Goal: Transaction & Acquisition: Purchase product/service

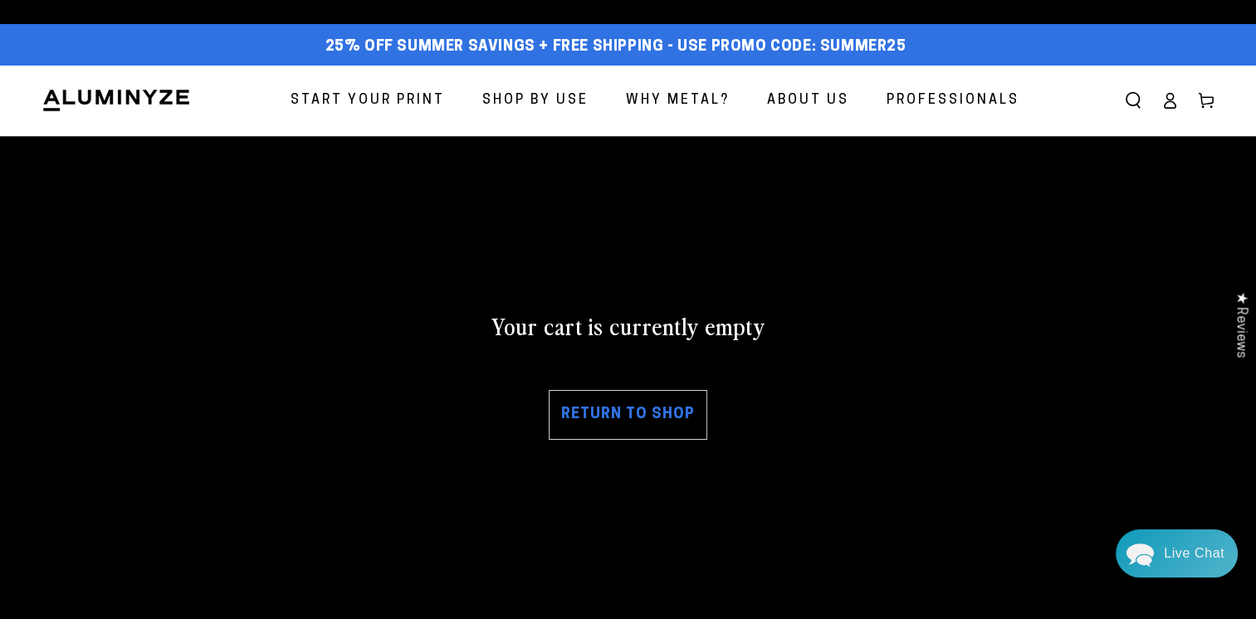
click at [363, 106] on span "Start Your Print" at bounding box center [368, 101] width 154 height 24
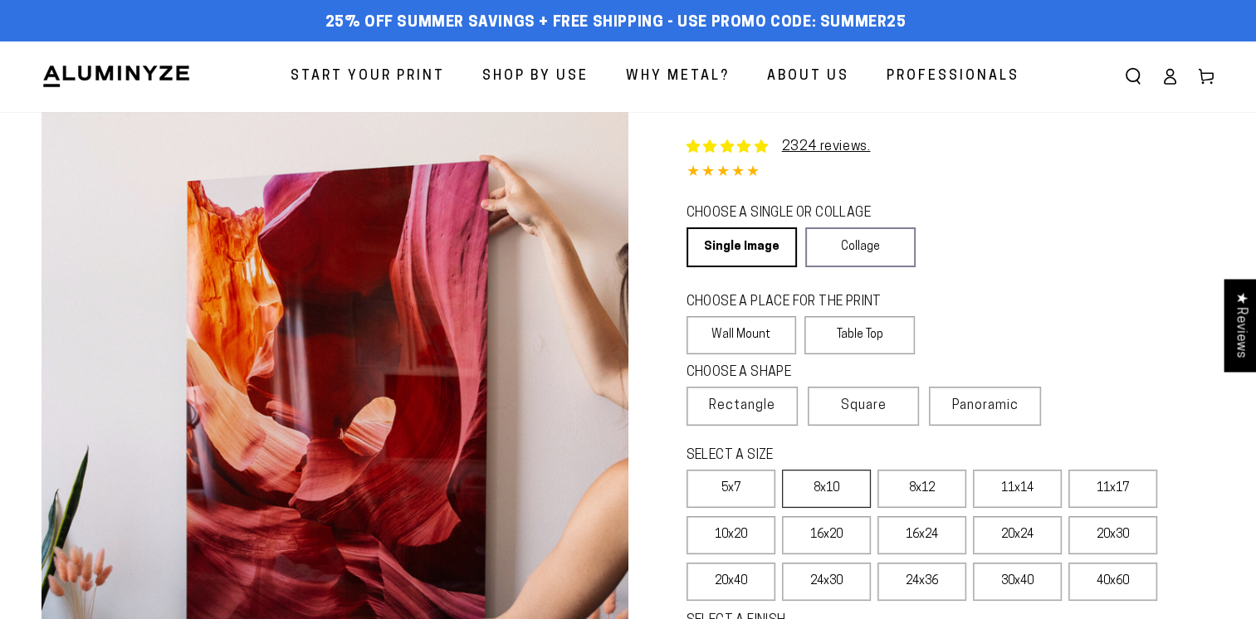
select select "**********"
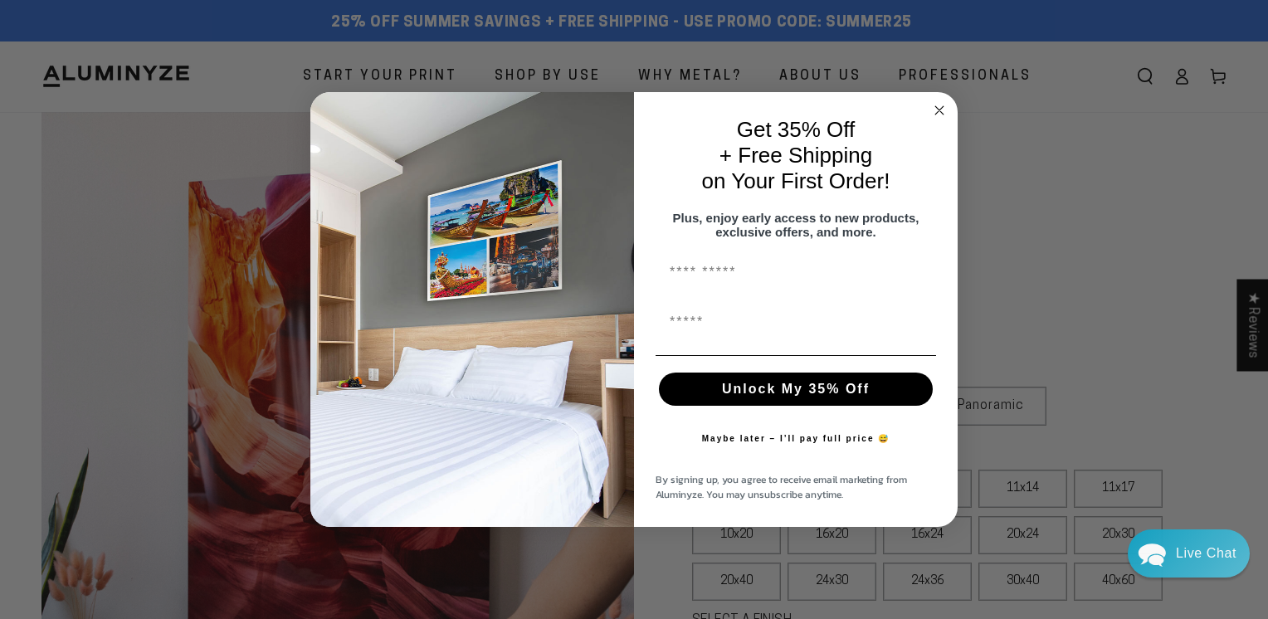
click at [942, 106] on icon "Close dialog" at bounding box center [940, 110] width 8 height 8
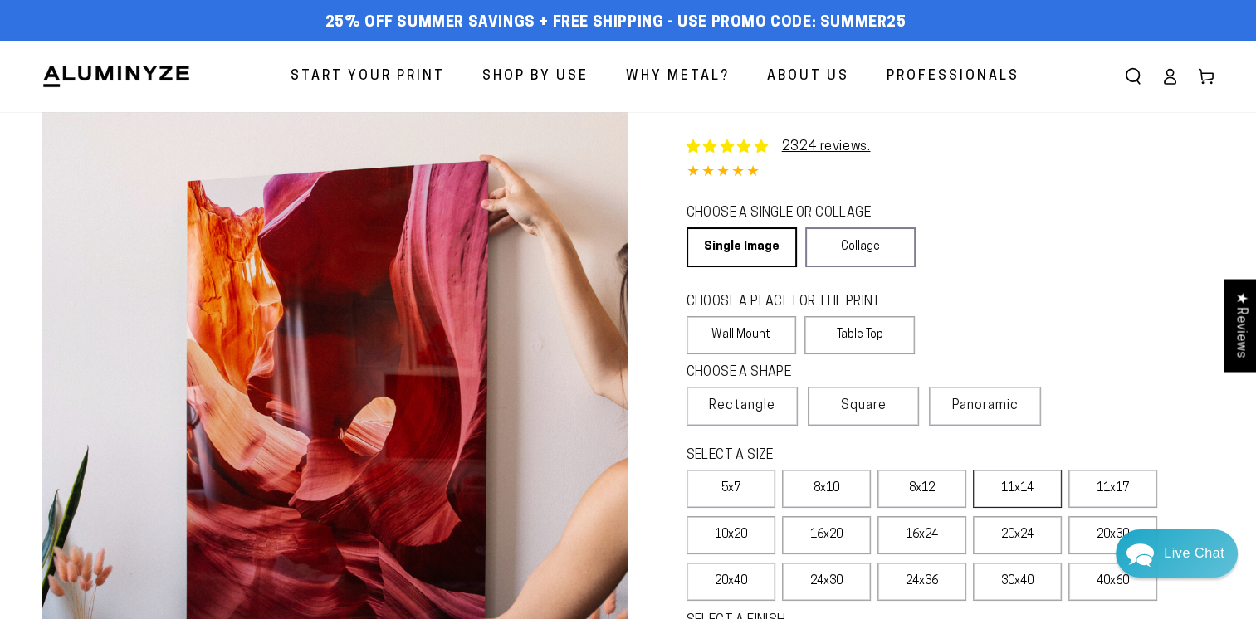
click at [1029, 491] on label "11x14" at bounding box center [1017, 489] width 89 height 38
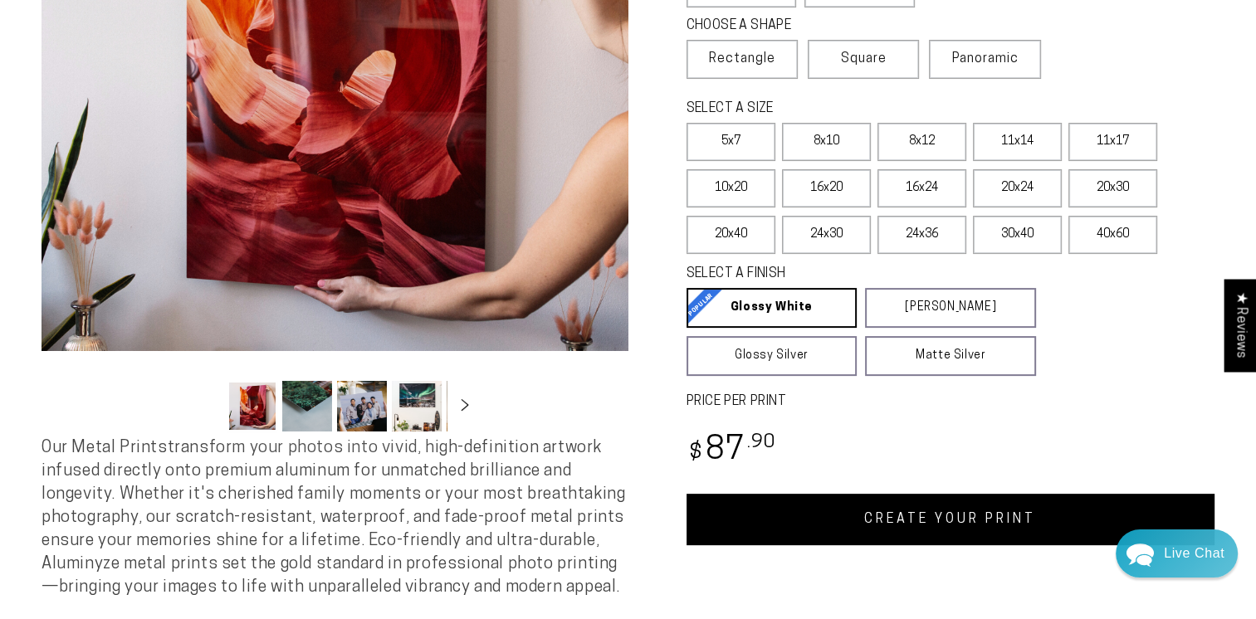
scroll to position [359, 0]
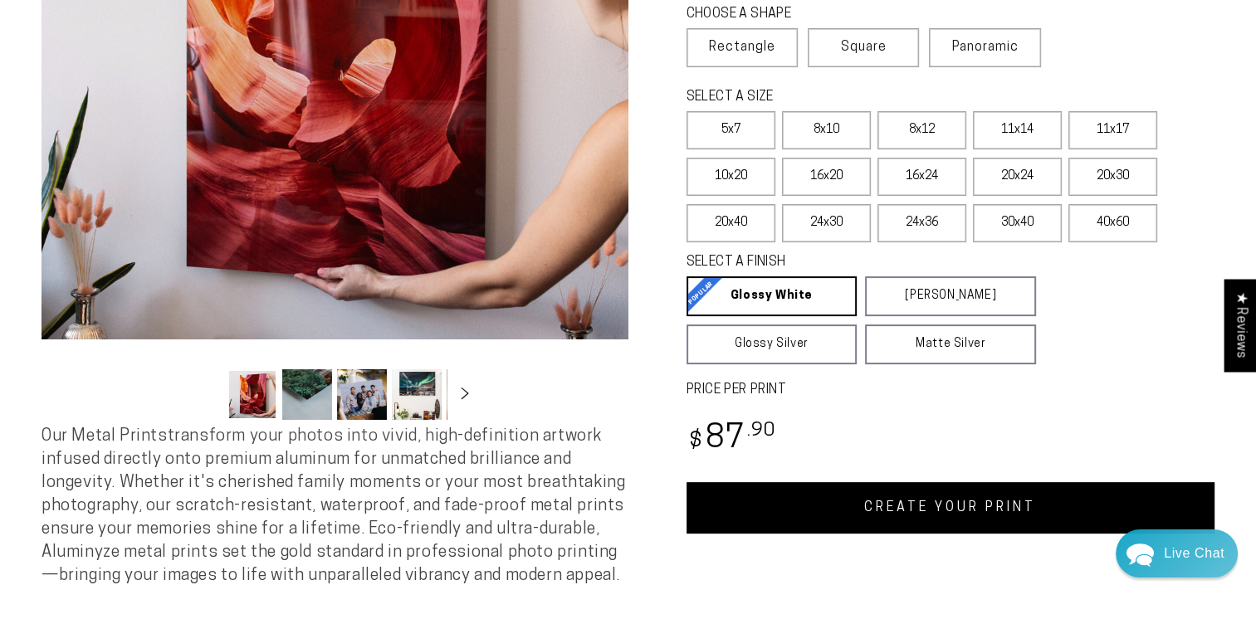
click at [923, 515] on link "CREATE YOUR PRINT" at bounding box center [951, 507] width 529 height 51
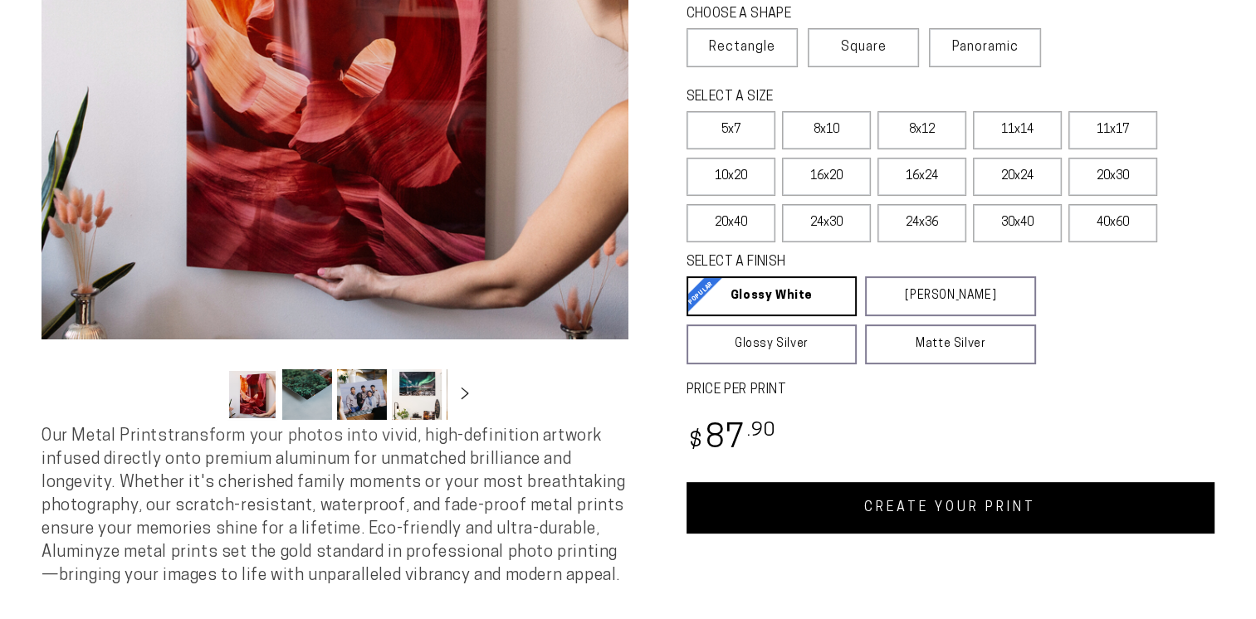
scroll to position [359, 0]
select select "**********"
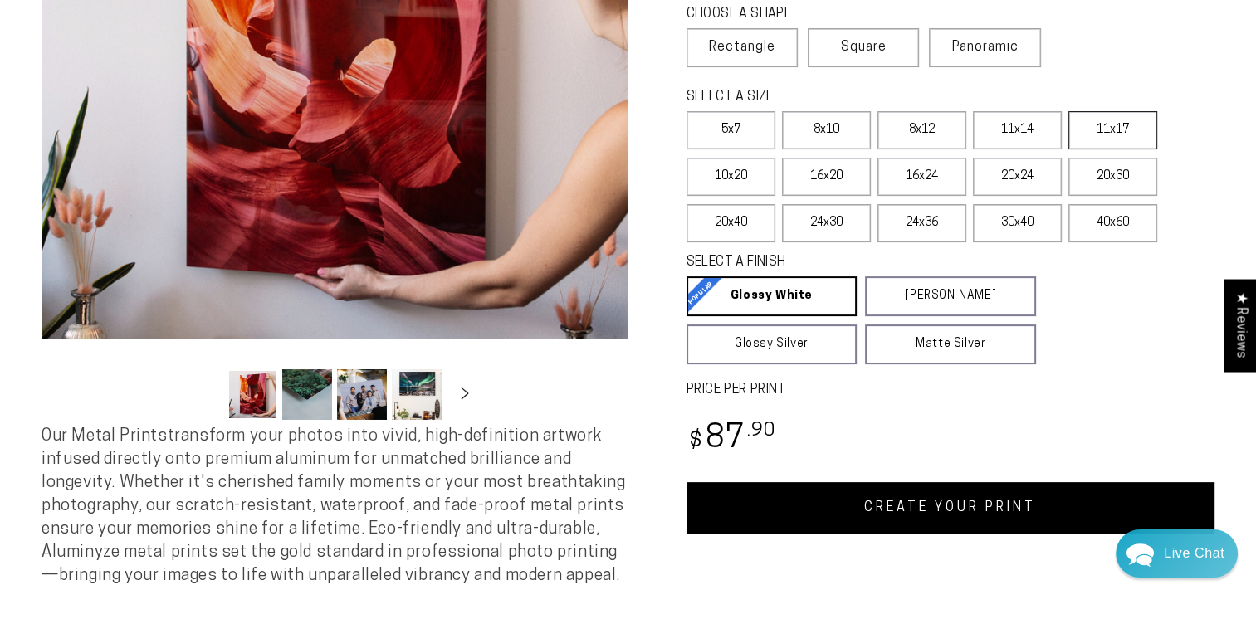
click at [1096, 119] on label "11x17" at bounding box center [1112, 130] width 89 height 38
click at [1019, 496] on link "CREATE YOUR PRINT" at bounding box center [951, 507] width 529 height 51
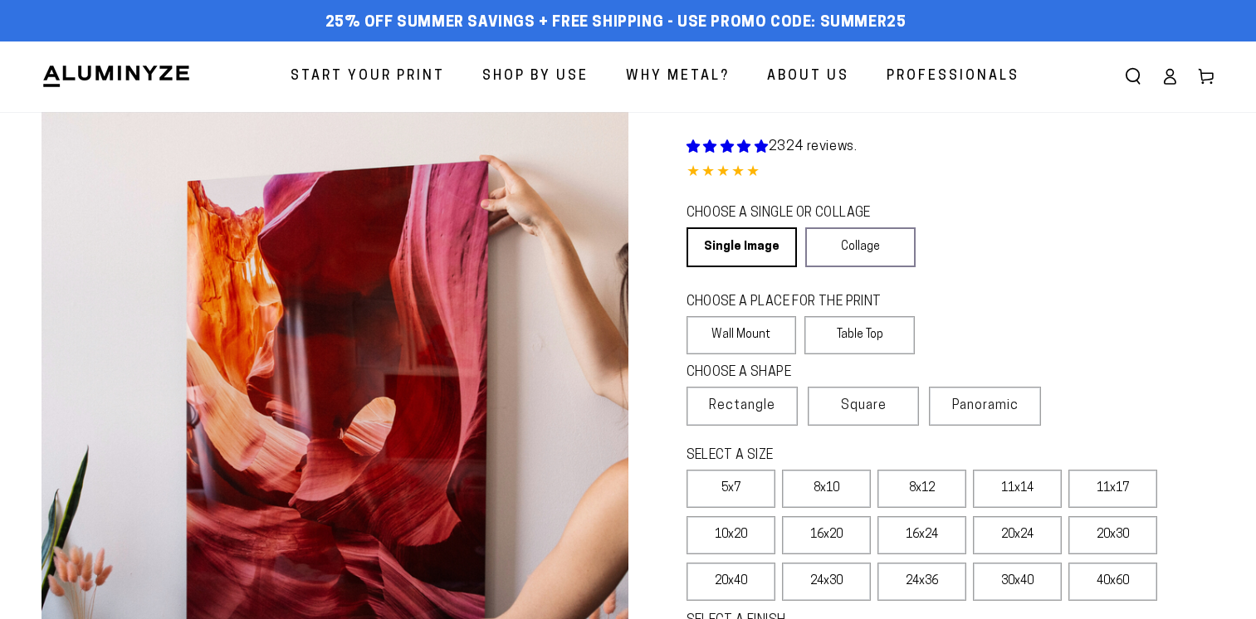
scroll to position [359, 0]
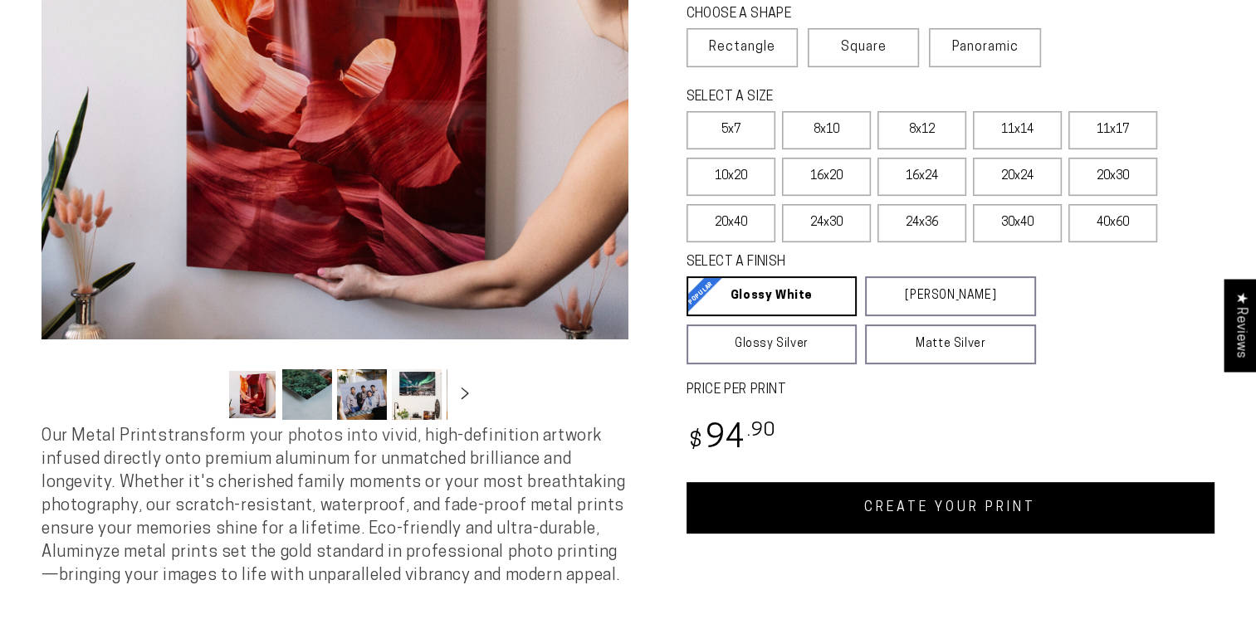
select select "**********"
click at [879, 48] on span "Square" at bounding box center [864, 47] width 46 height 20
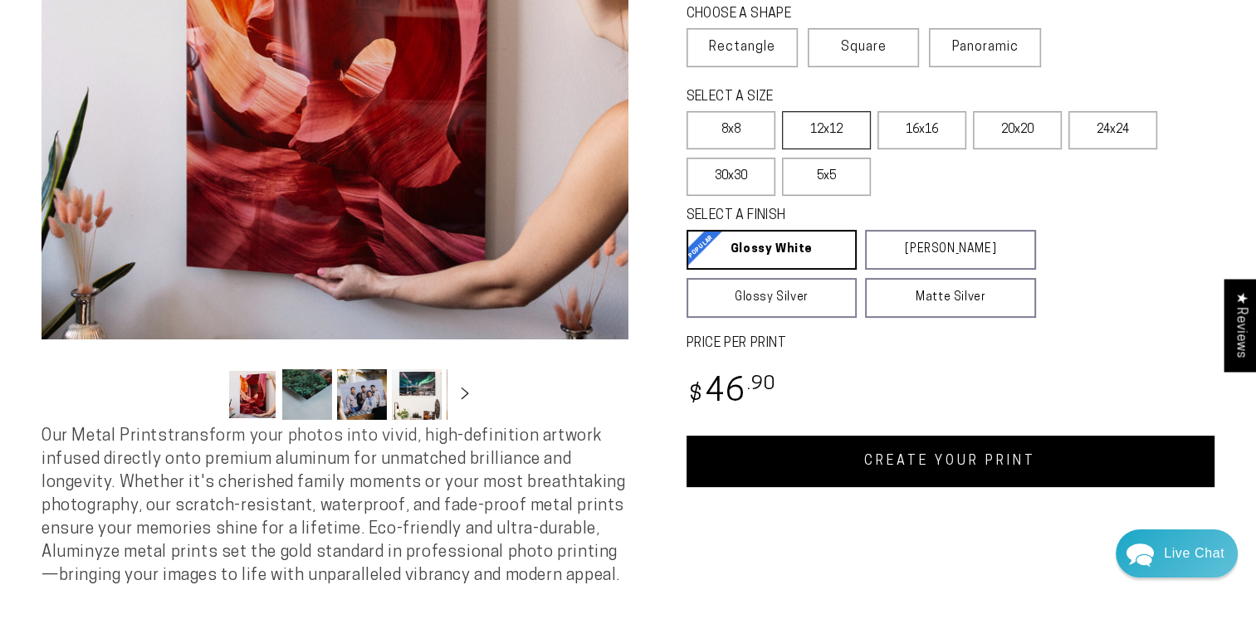
click at [840, 130] on label "12x12" at bounding box center [826, 130] width 89 height 38
click at [909, 474] on link "CREATE YOUR PRINT" at bounding box center [951, 461] width 529 height 51
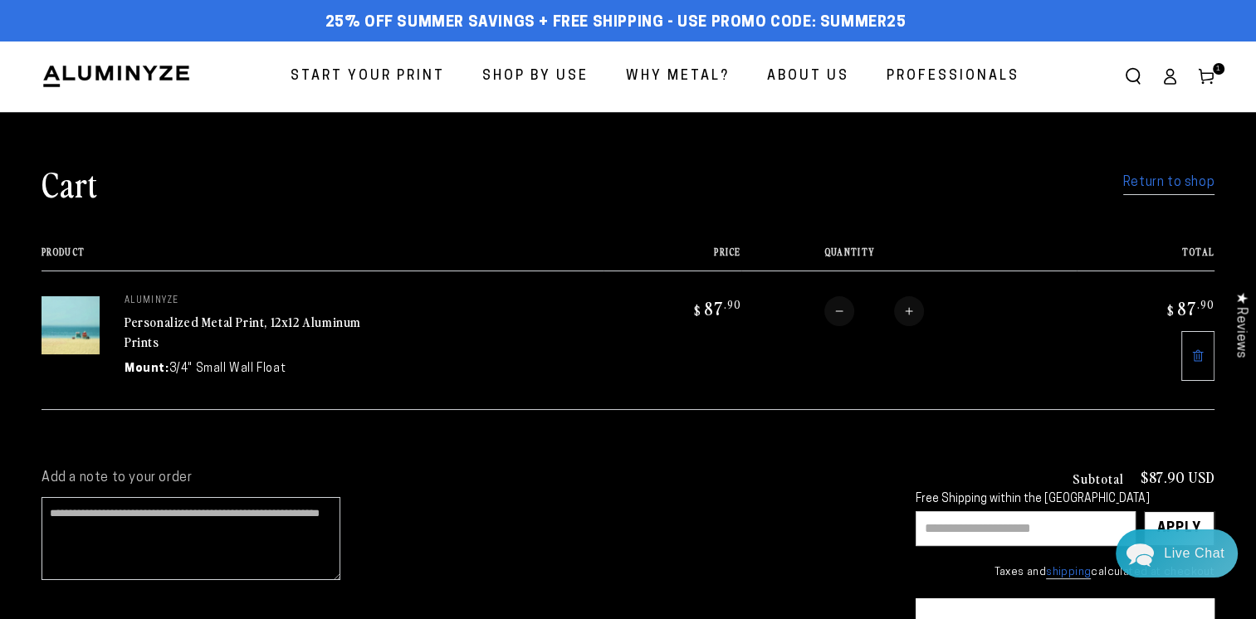
click at [73, 348] on img at bounding box center [71, 325] width 58 height 58
click at [86, 330] on img at bounding box center [71, 325] width 58 height 58
click at [418, 77] on span "Start Your Print" at bounding box center [368, 77] width 154 height 24
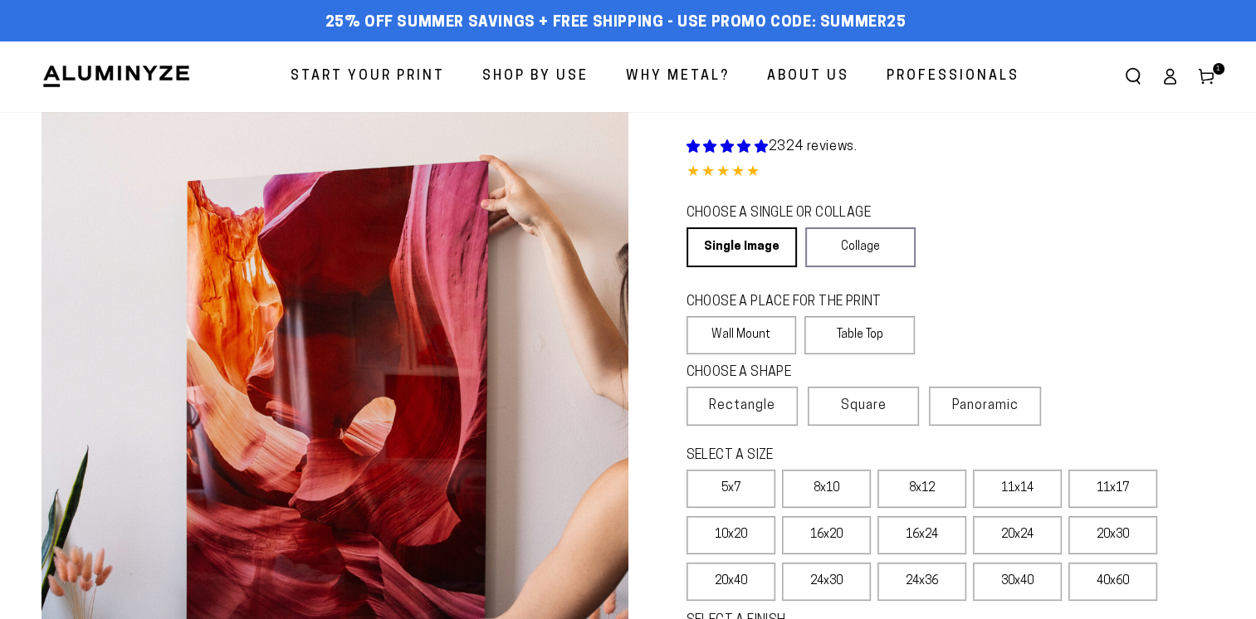
select select "**********"
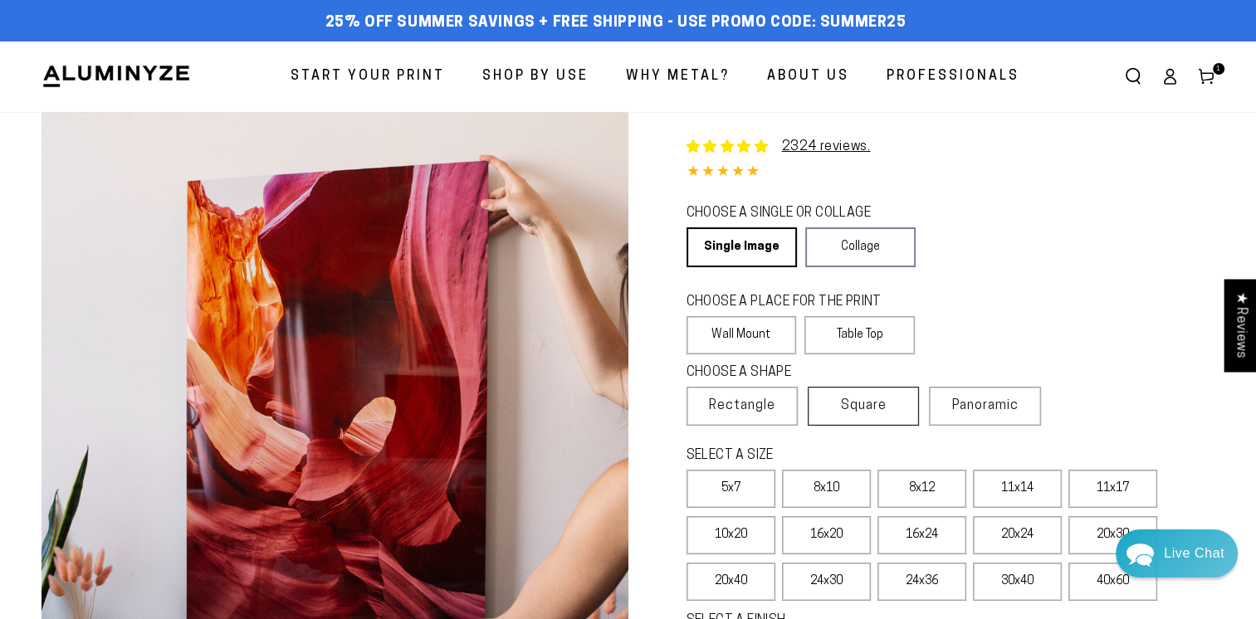
click at [873, 400] on span "Square" at bounding box center [864, 406] width 46 height 20
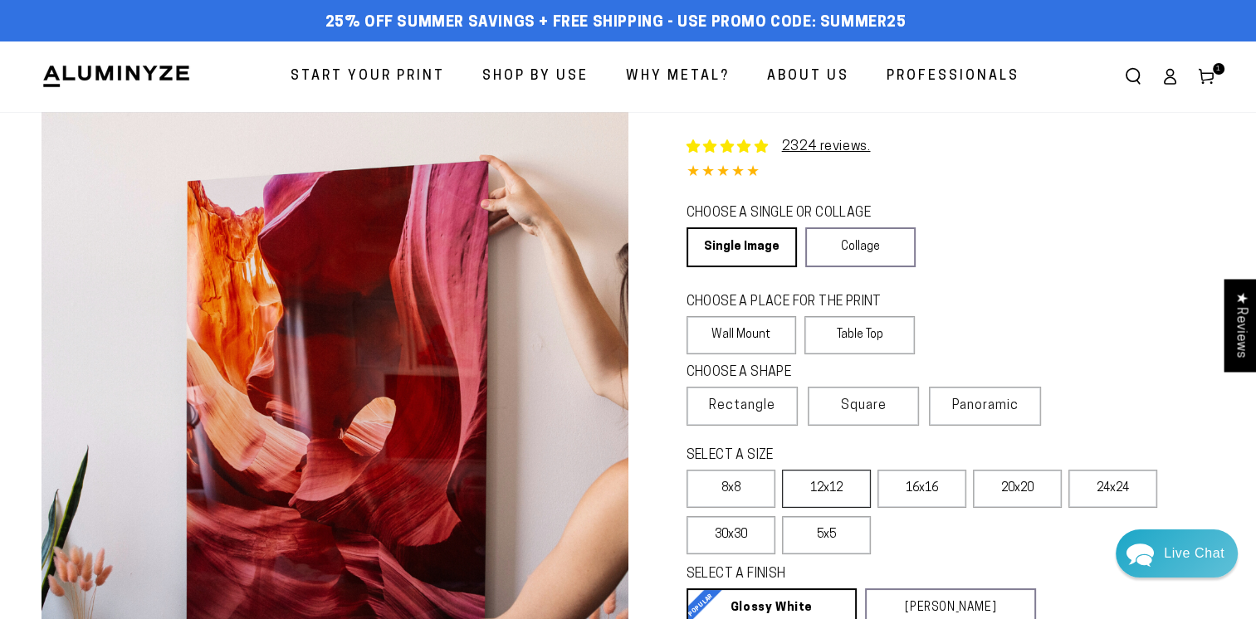
click at [848, 494] on label "12x12" at bounding box center [826, 489] width 89 height 38
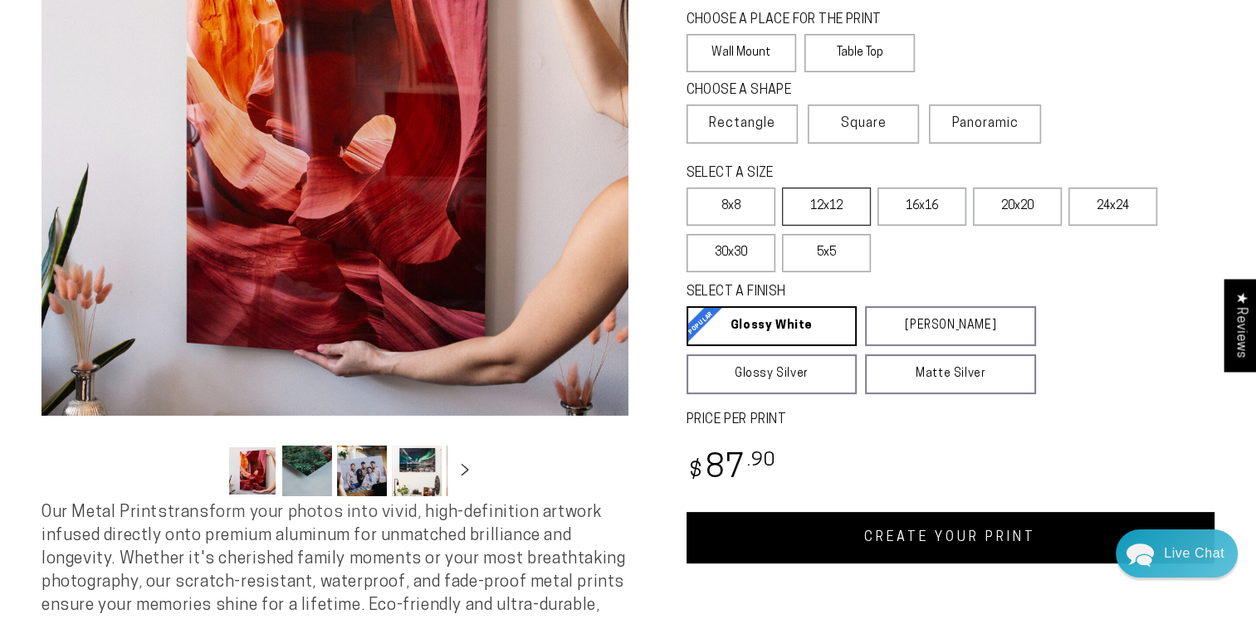
scroll to position [315, 0]
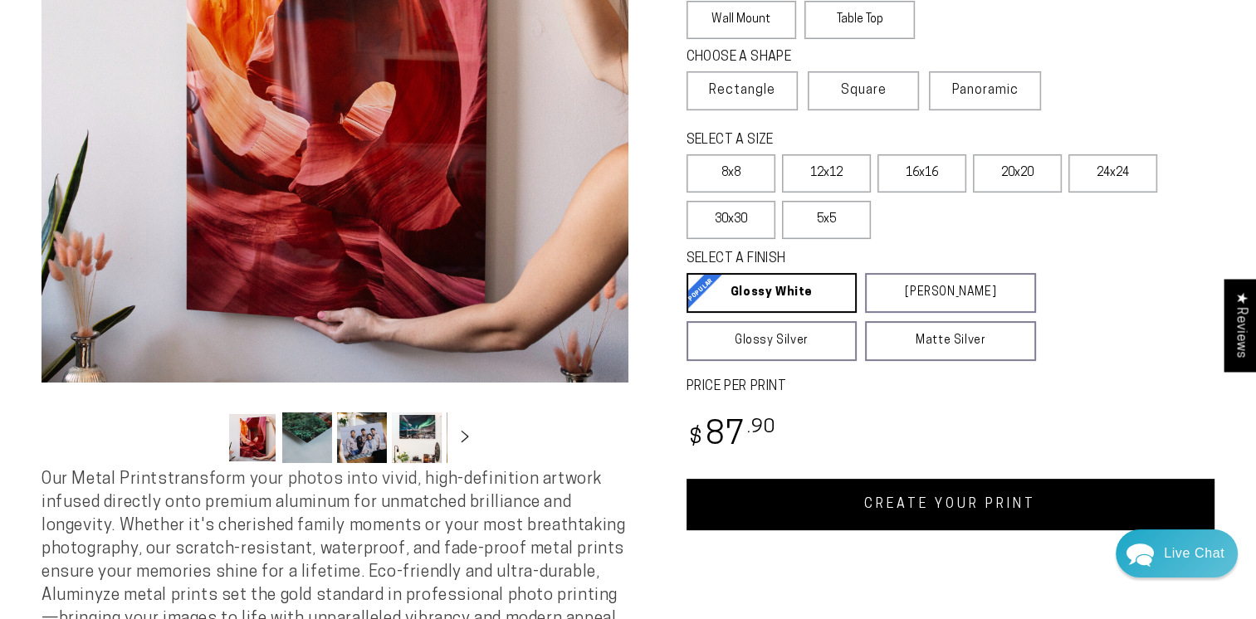
click at [883, 508] on link "CREATE YOUR PRINT" at bounding box center [951, 504] width 529 height 51
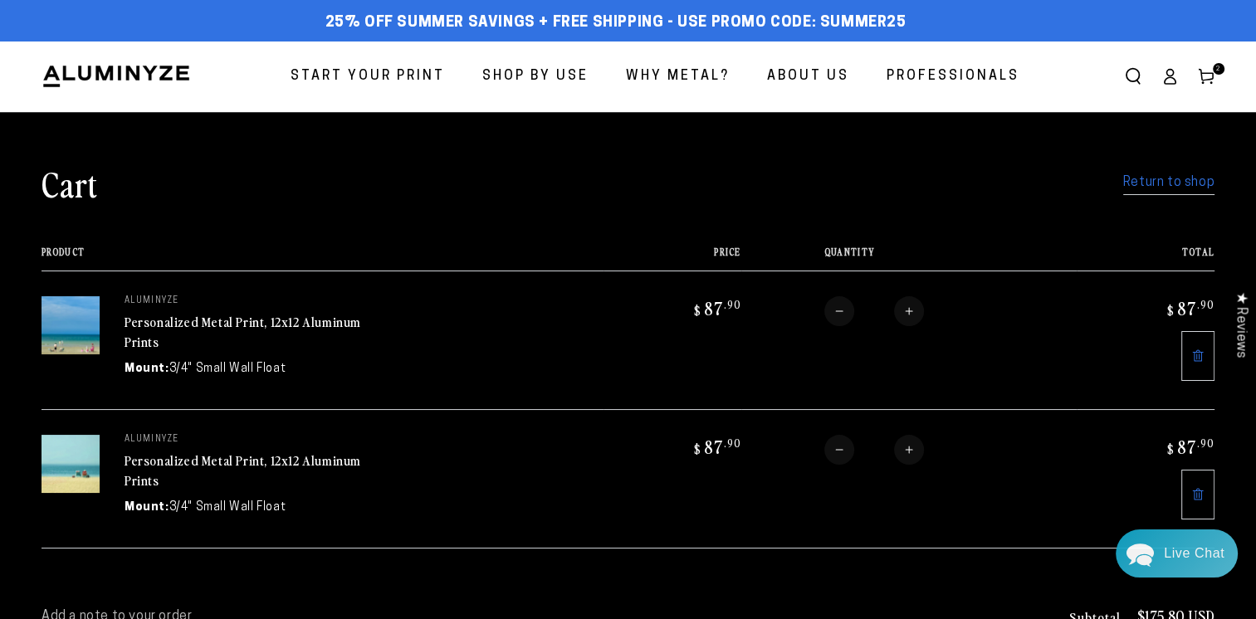
click at [389, 73] on span "Start Your Print" at bounding box center [368, 77] width 154 height 24
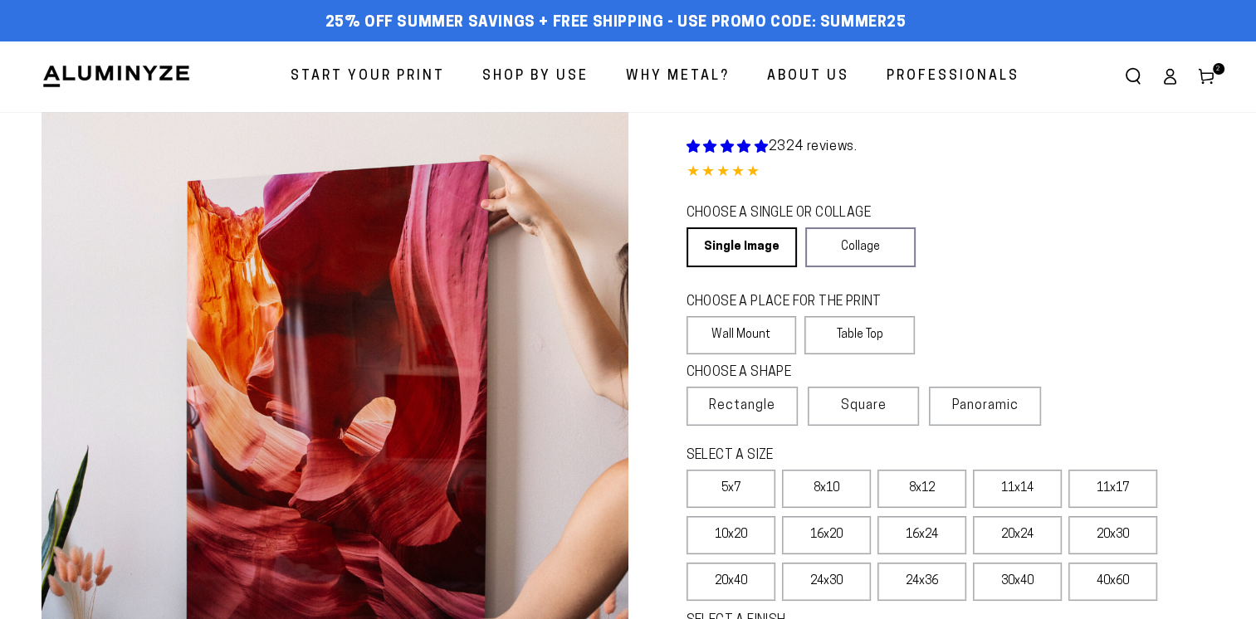
select select "**********"
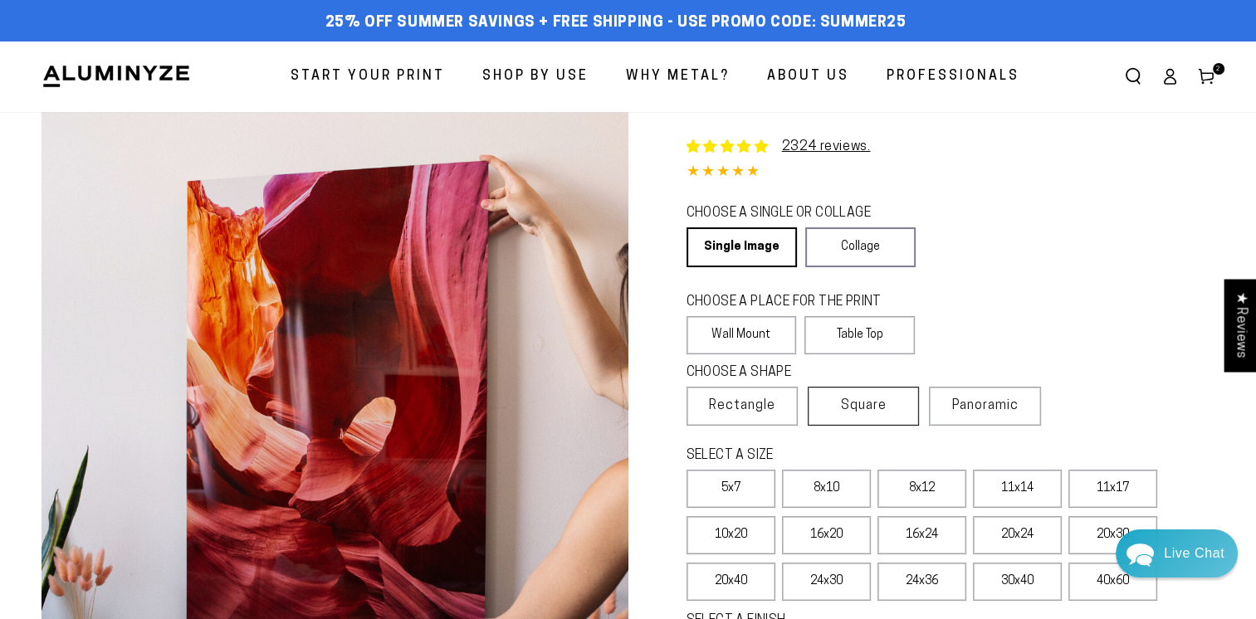
click at [883, 407] on span "Square" at bounding box center [864, 406] width 46 height 20
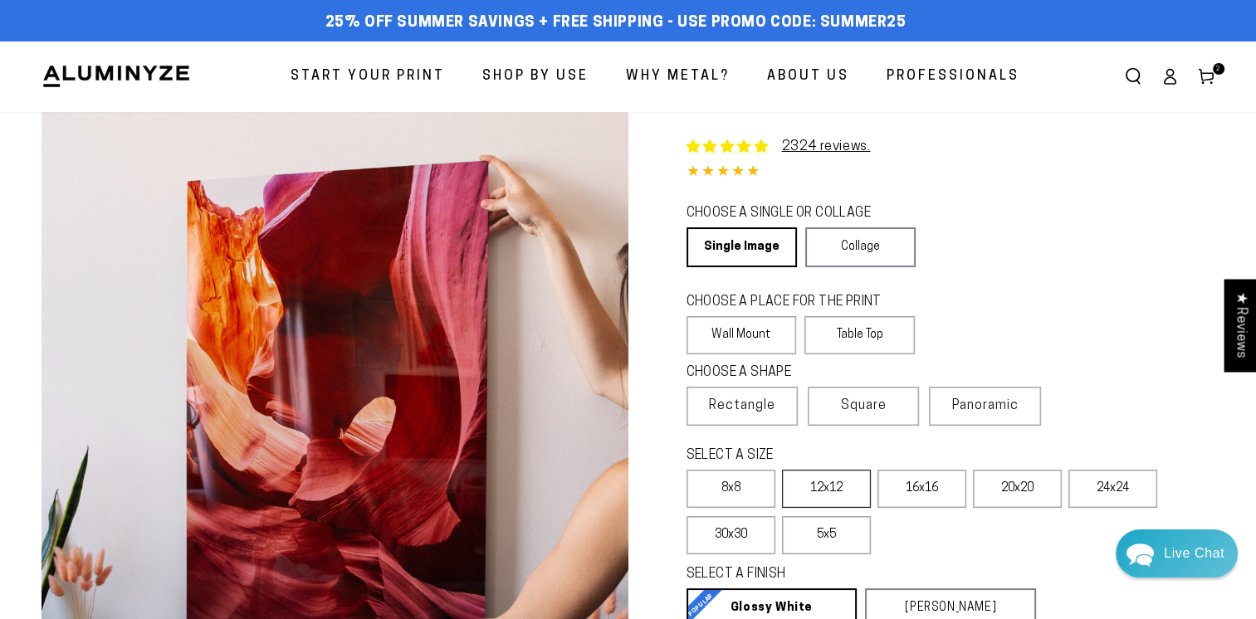
click at [838, 488] on label "12x12" at bounding box center [826, 489] width 89 height 38
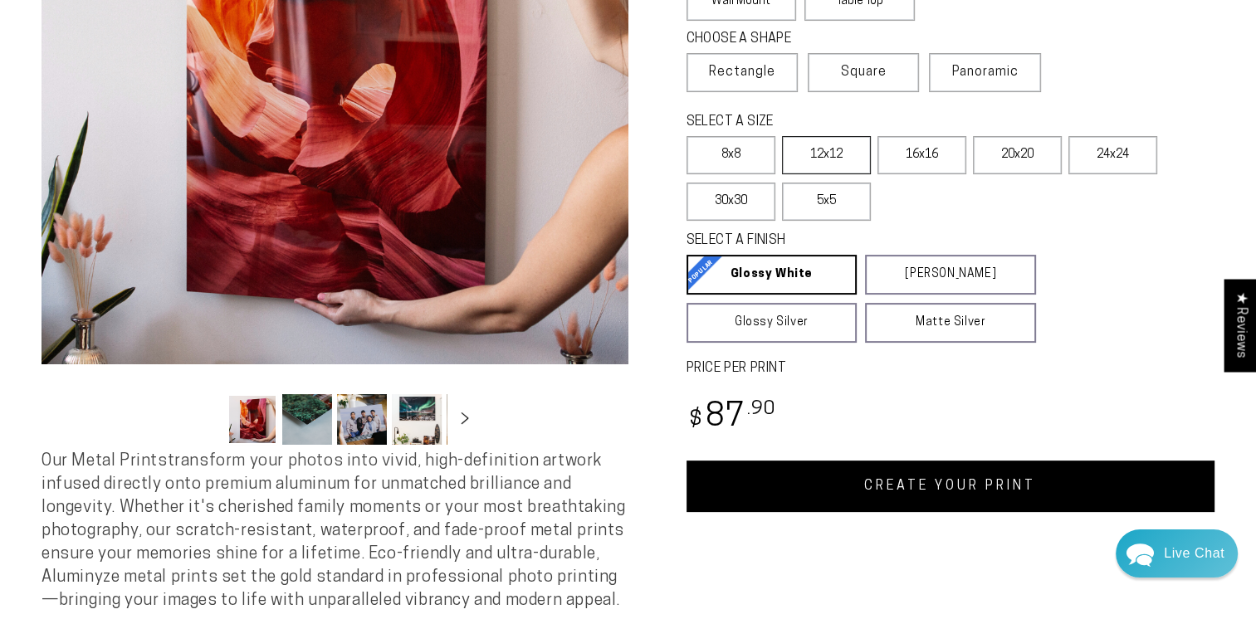
scroll to position [340, 0]
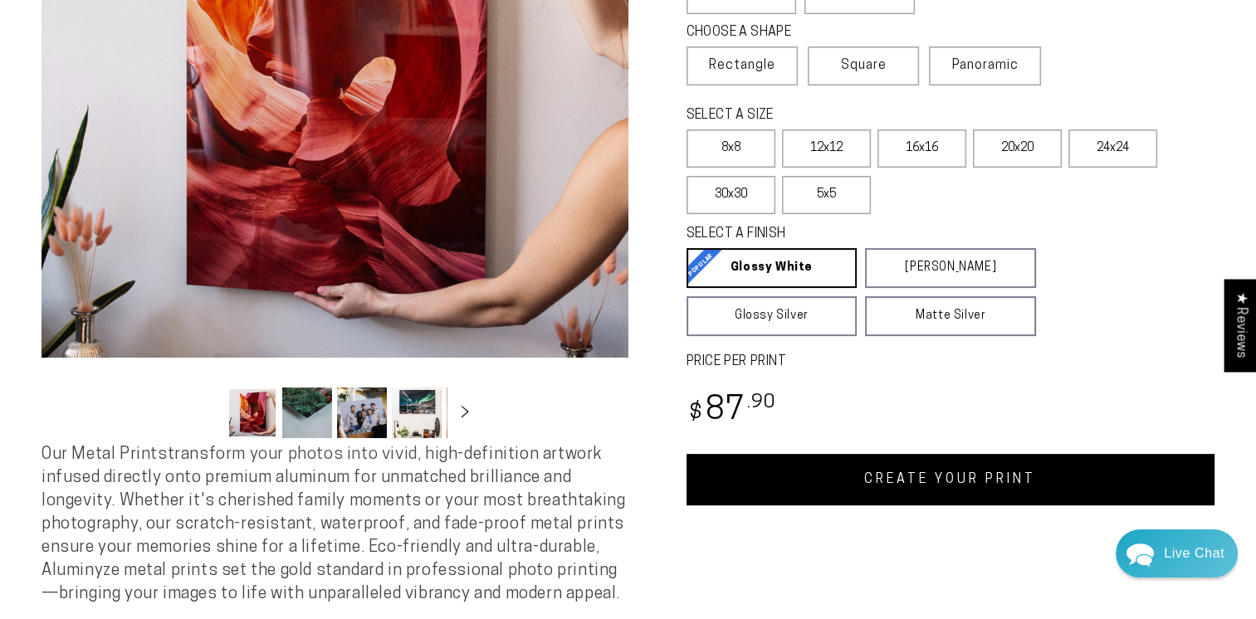
click at [920, 478] on link "CREATE YOUR PRINT" at bounding box center [951, 479] width 529 height 51
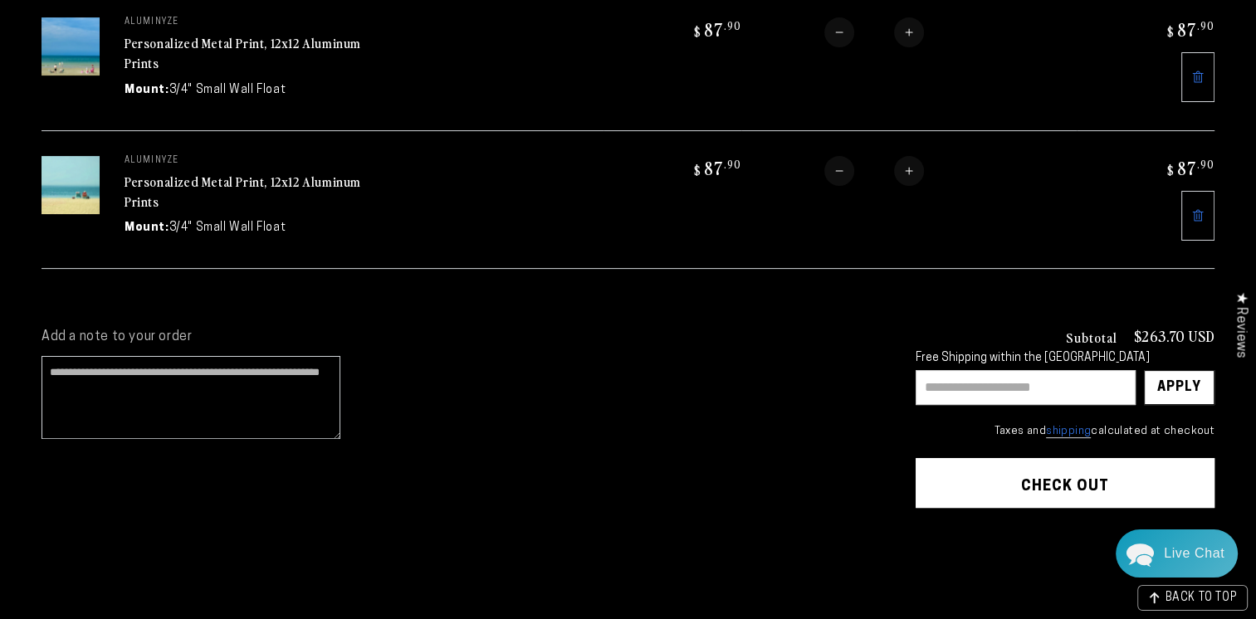
scroll to position [425, 0]
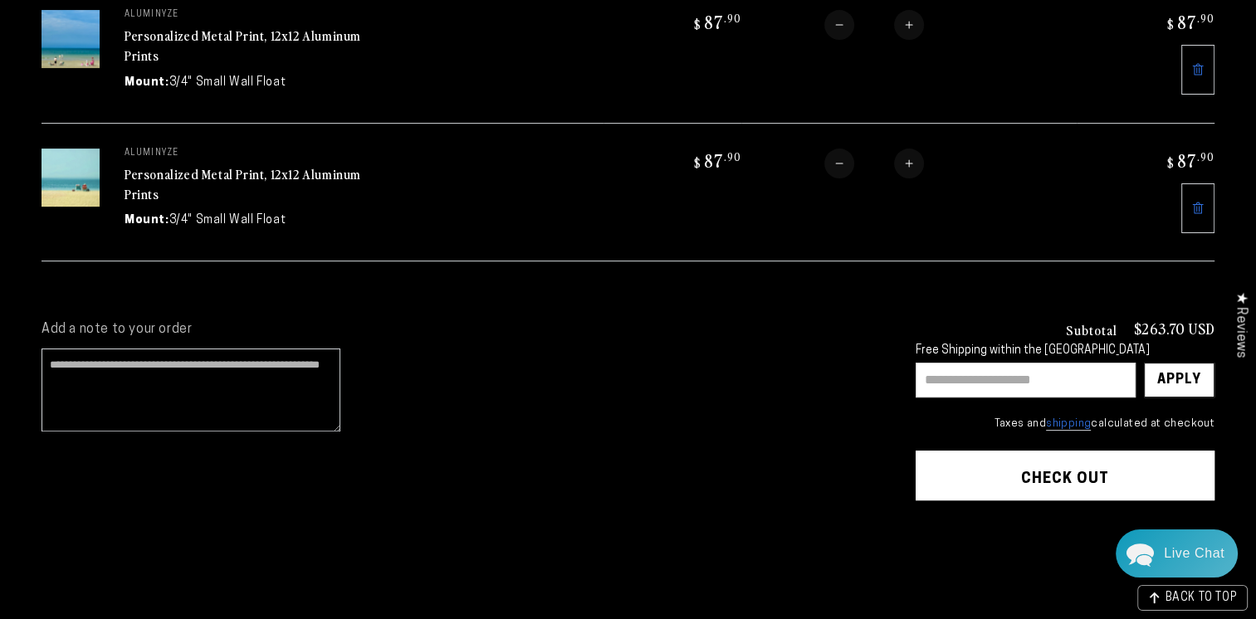
click at [1035, 363] on input "text" at bounding box center [1026, 380] width 220 height 35
click at [1049, 375] on input "text" at bounding box center [1026, 380] width 220 height 35
type input "*****"
click at [1183, 366] on div "Apply" at bounding box center [1179, 380] width 44 height 33
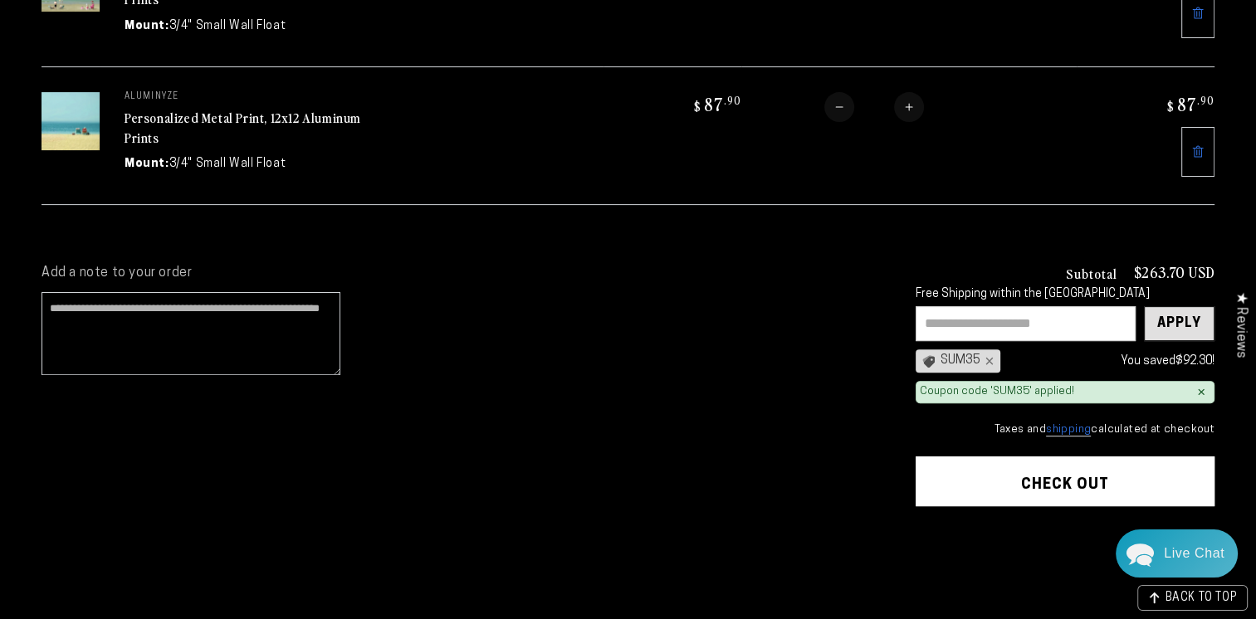
scroll to position [484, 0]
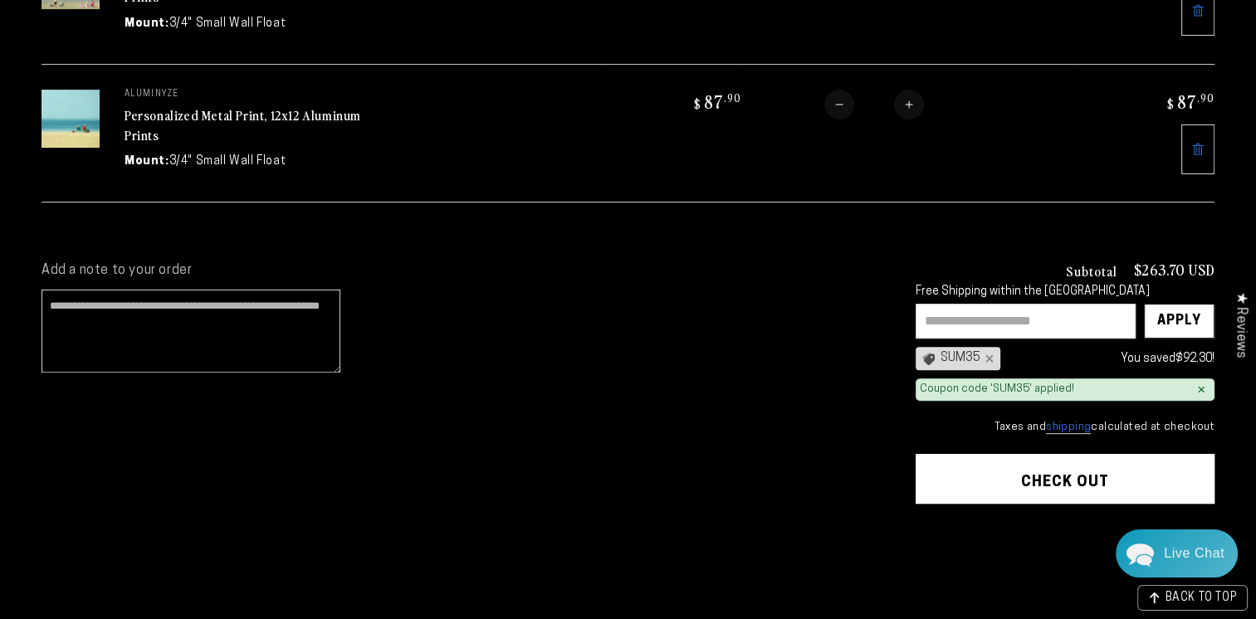
click at [1156, 476] on button "Check out" at bounding box center [1065, 479] width 299 height 50
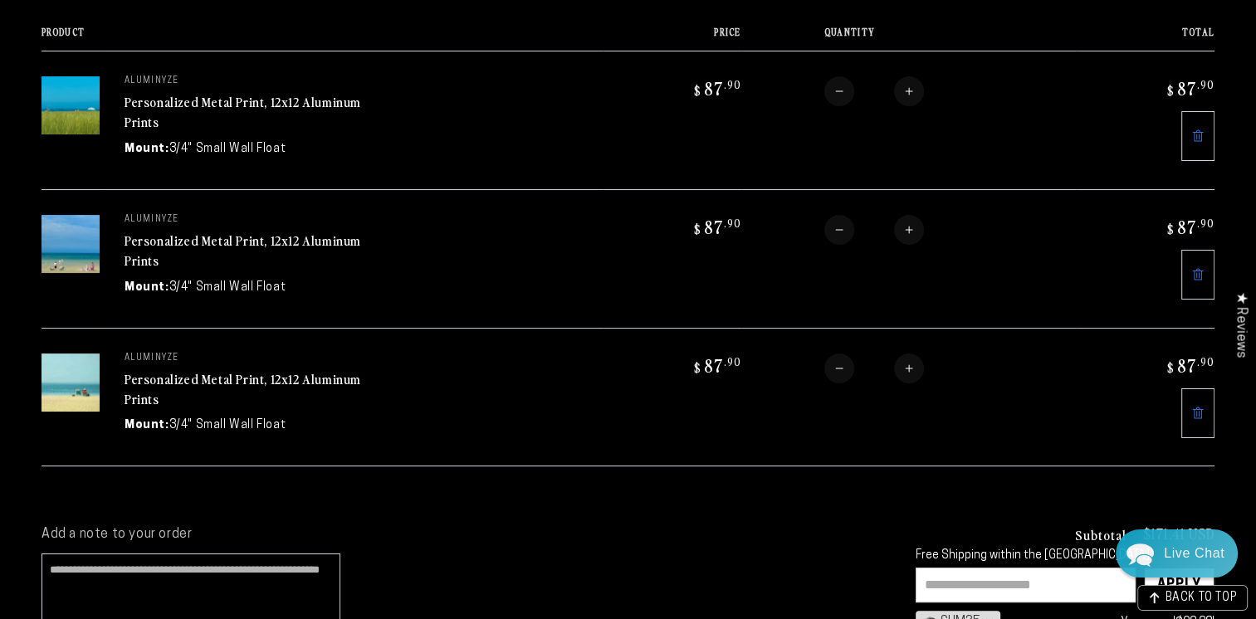
scroll to position [219, 0]
click at [236, 381] on link "Personalized Metal Print, 12x12 Aluminum Prints" at bounding box center [243, 390] width 237 height 40
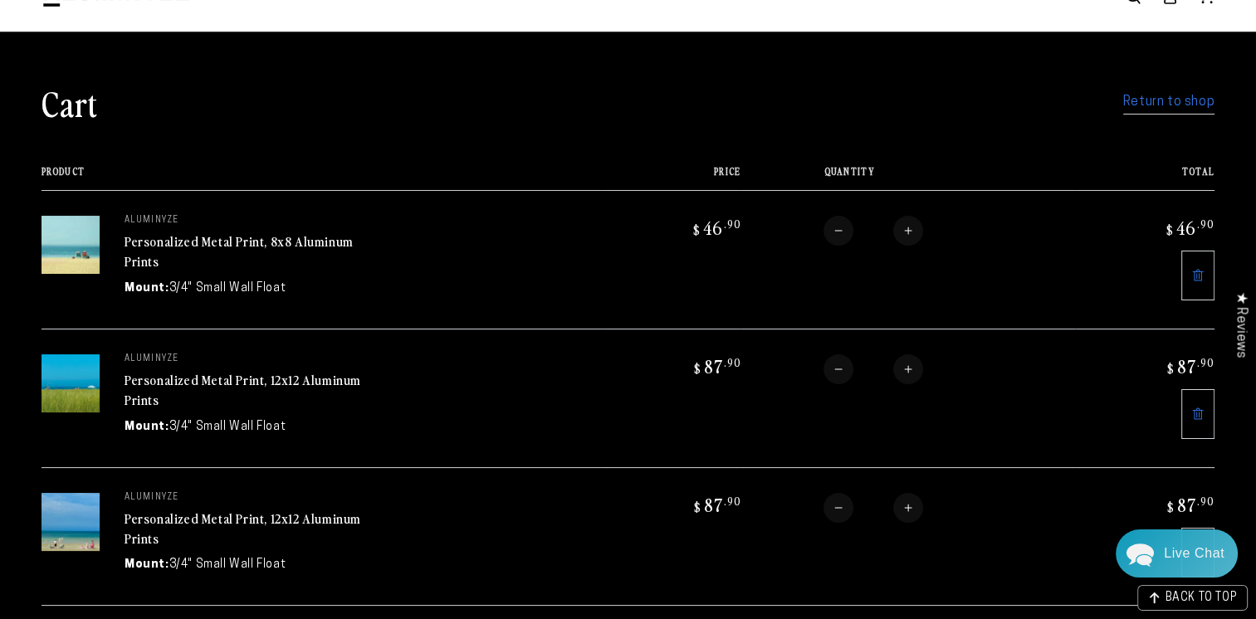
scroll to position [82, 0]
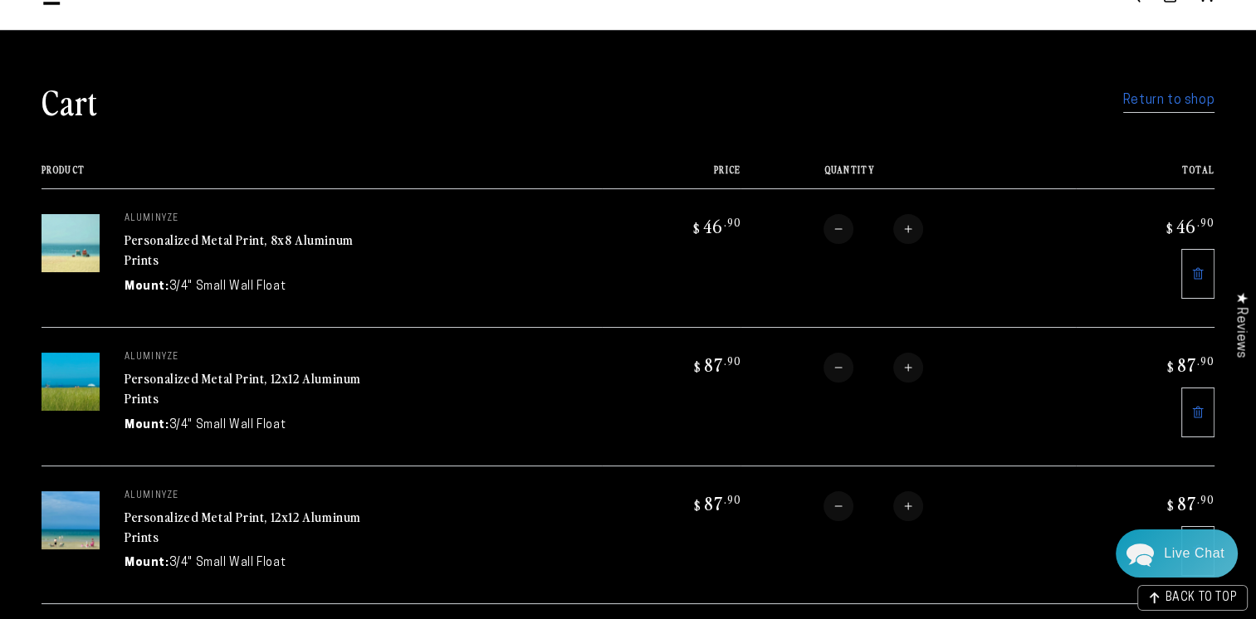
click at [92, 395] on img at bounding box center [71, 382] width 58 height 58
click at [83, 394] on img at bounding box center [71, 382] width 58 height 58
click at [103, 393] on td "aluminyze Personalized Metal Print, 12x12 Aluminum Prints Mount: 3/4" Small Wal…" at bounding box center [351, 396] width 502 height 139
click at [110, 392] on td "aluminyze Personalized Metal Print, 12x12 Aluminum Prints Mount: 3/4" Small Wal…" at bounding box center [351, 396] width 502 height 139
click at [262, 419] on dd "3/4" Small Wall Float" at bounding box center [227, 425] width 117 height 17
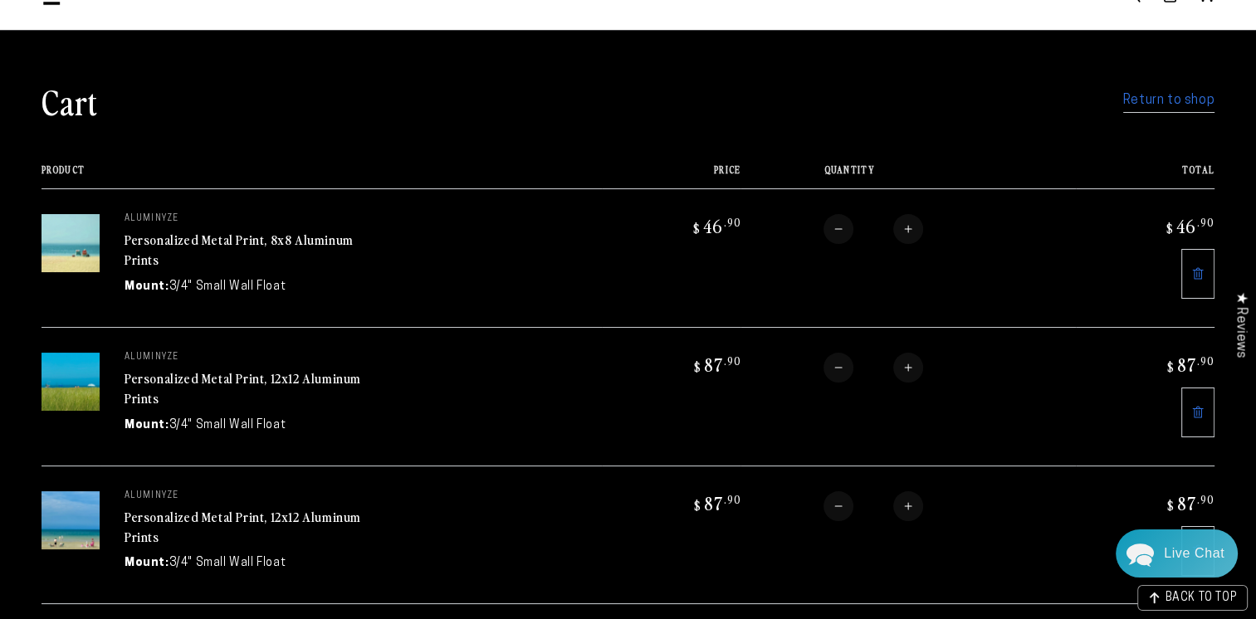
click at [327, 373] on link "Personalized Metal Print, 12x12 Aluminum Prints" at bounding box center [243, 389] width 237 height 40
click at [135, 392] on link "Personalized Metal Print, 12x12 Aluminum Prints" at bounding box center [243, 389] width 237 height 40
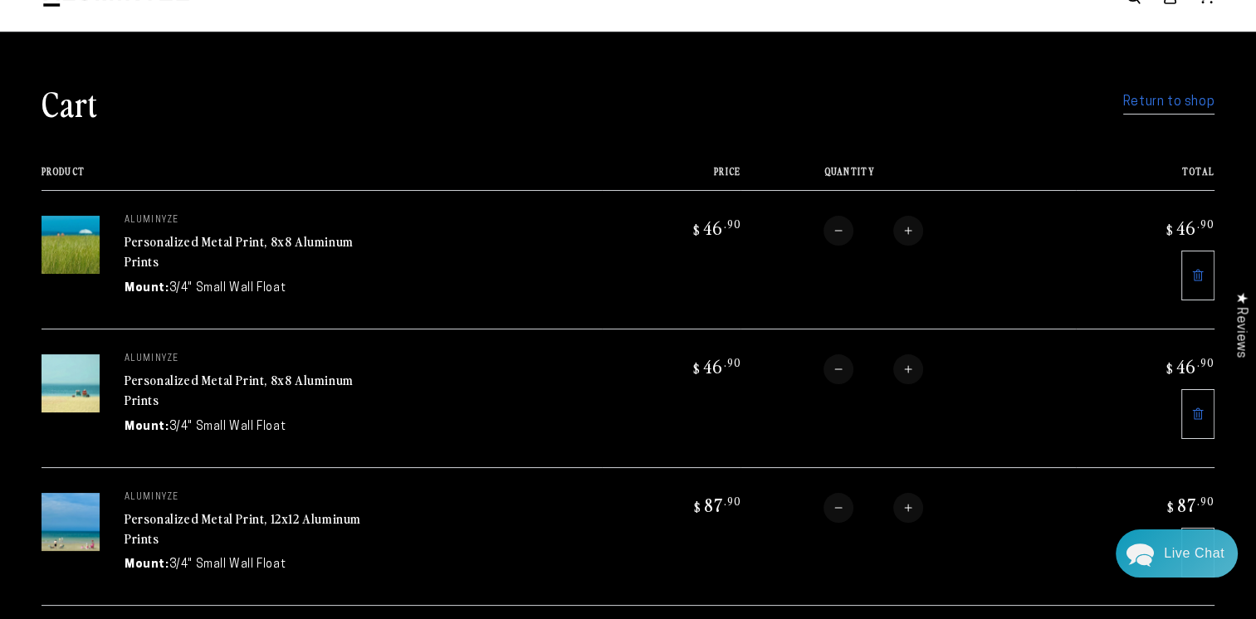
scroll to position [81, 0]
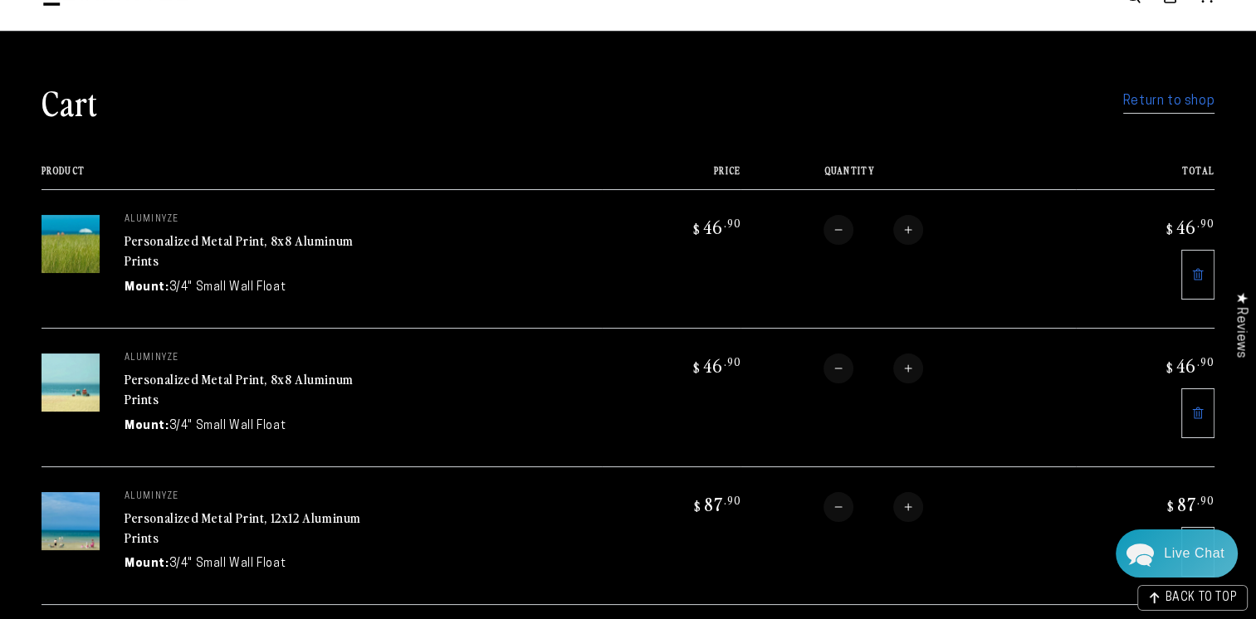
click at [282, 510] on link "Personalized Metal Print, 12x12 Aluminum Prints" at bounding box center [243, 528] width 237 height 40
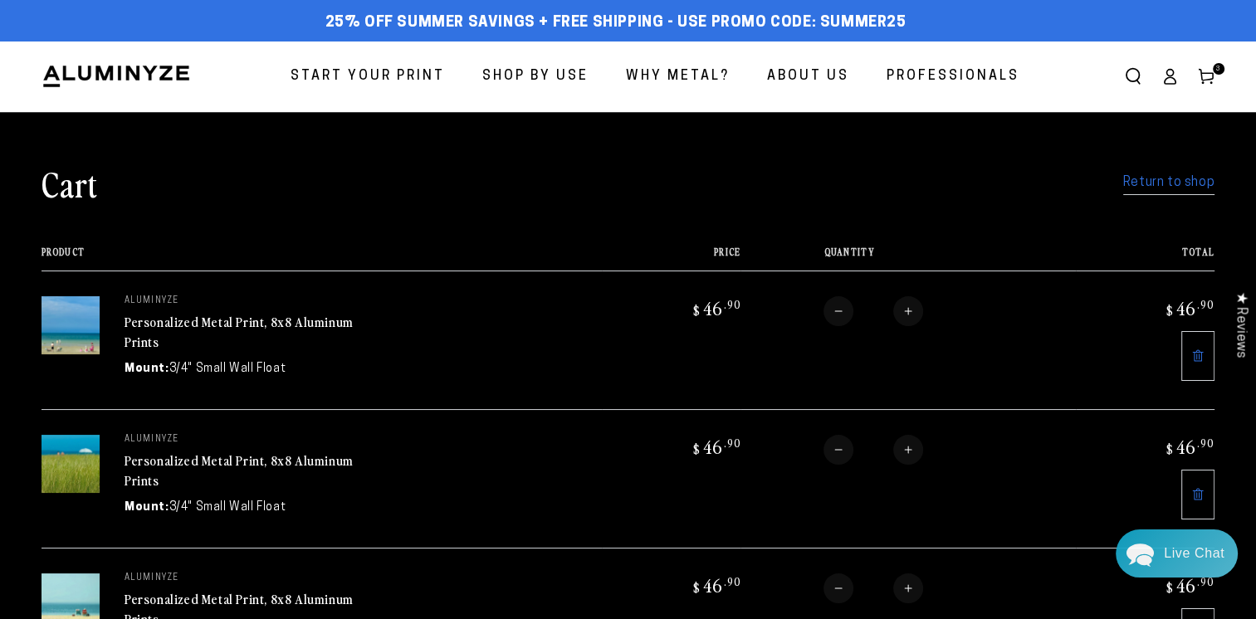
drag, startPoint x: 339, startPoint y: 81, endPoint x: 350, endPoint y: 69, distance: 16.4
click at [350, 69] on span "Start Your Print" at bounding box center [368, 77] width 154 height 24
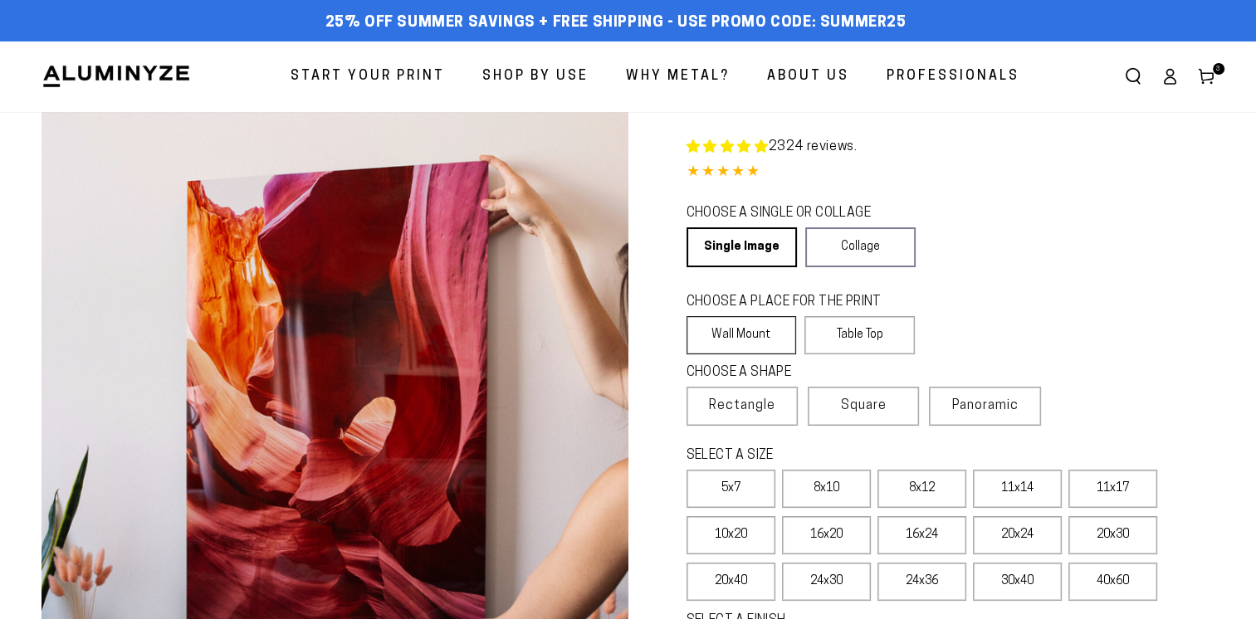
select select "**********"
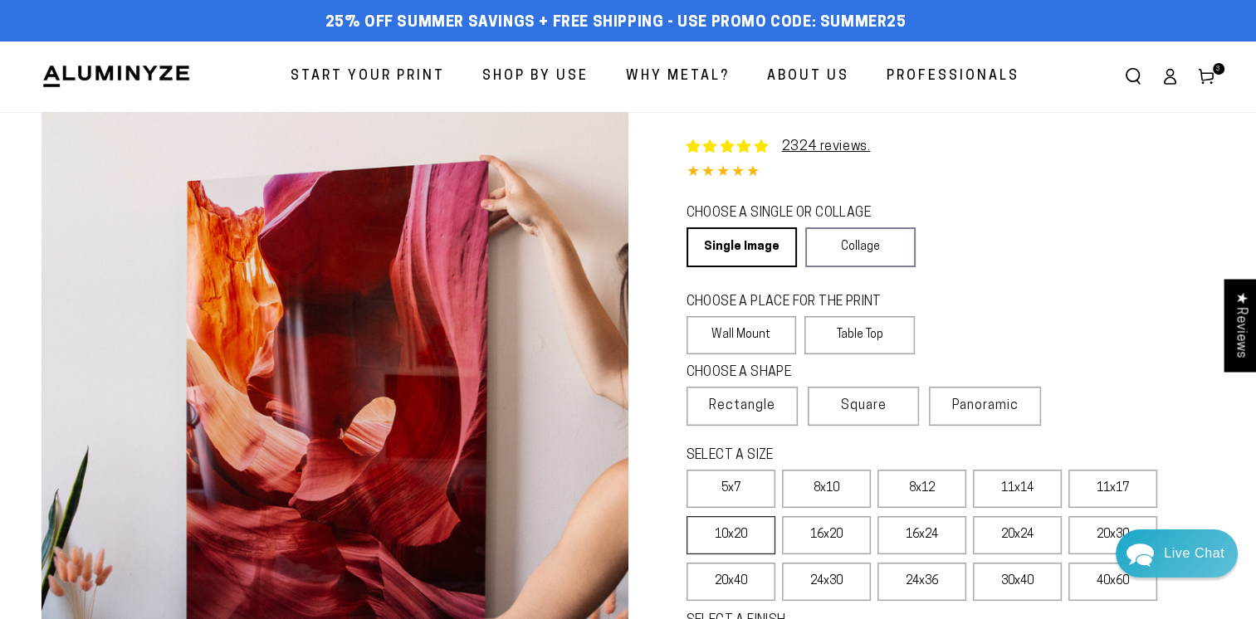
click at [746, 545] on label "10x20" at bounding box center [731, 535] width 89 height 38
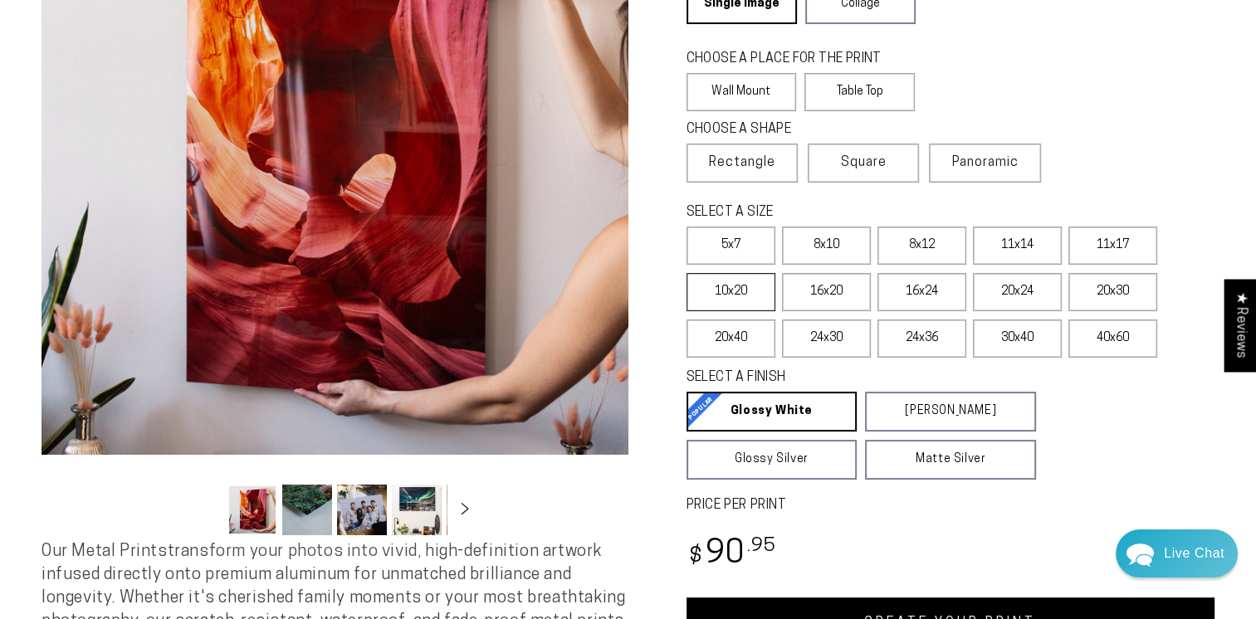
scroll to position [335, 0]
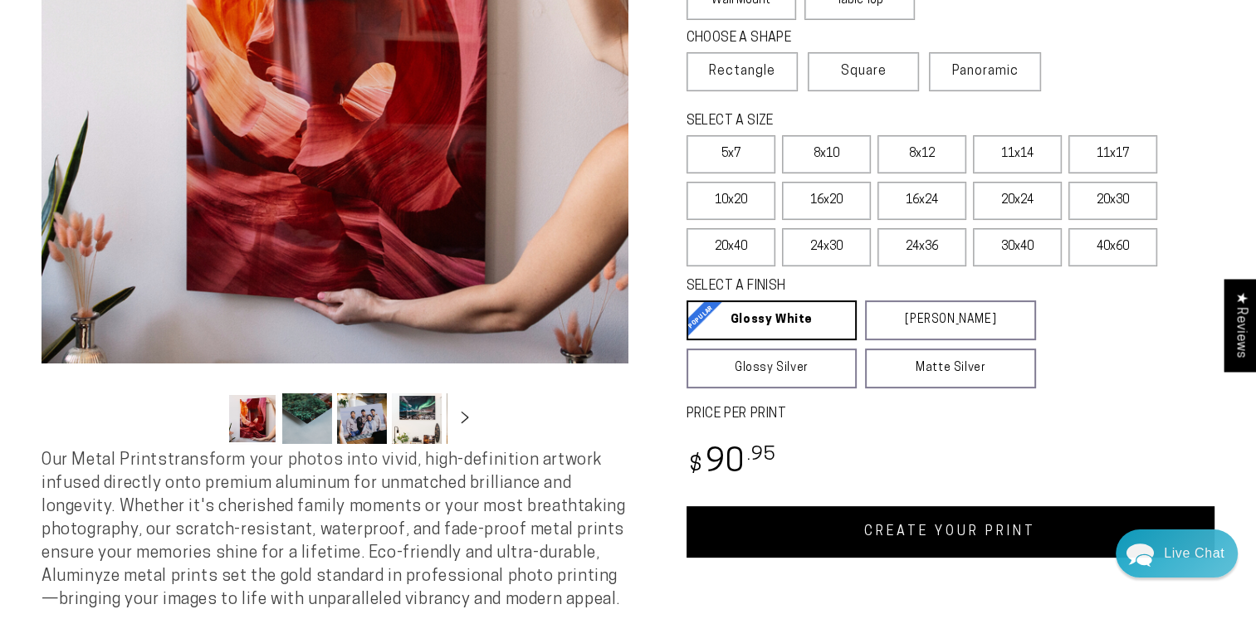
click at [1019, 546] on link "CREATE YOUR PRINT" at bounding box center [951, 531] width 529 height 51
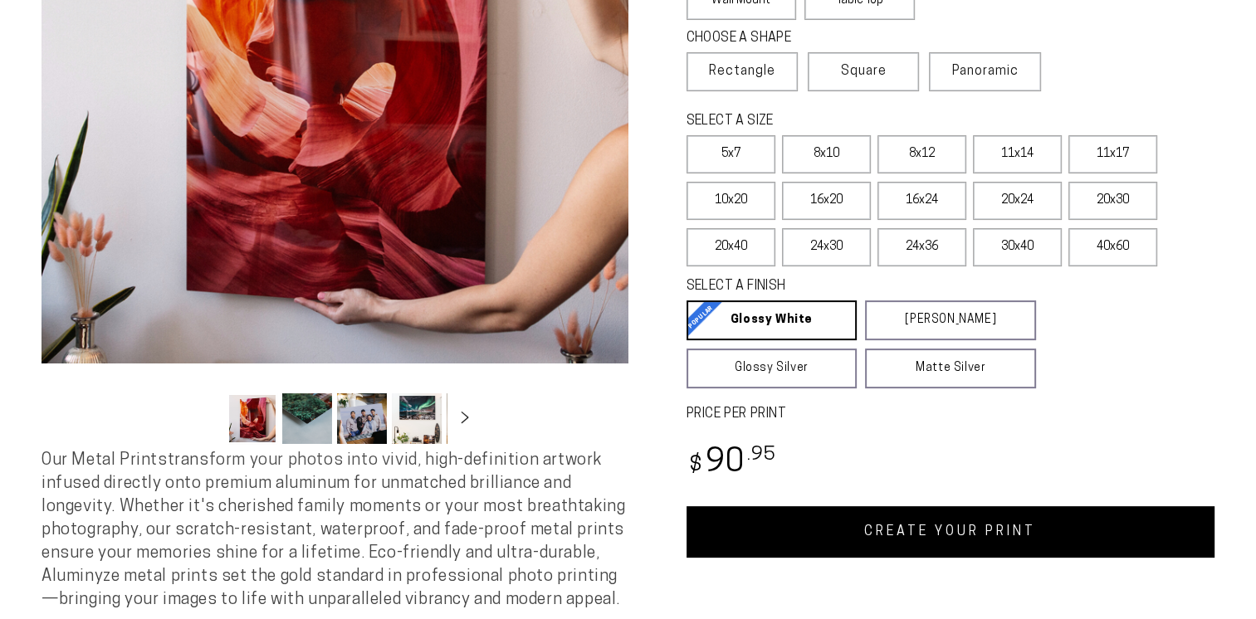
scroll to position [335, 0]
select select "**********"
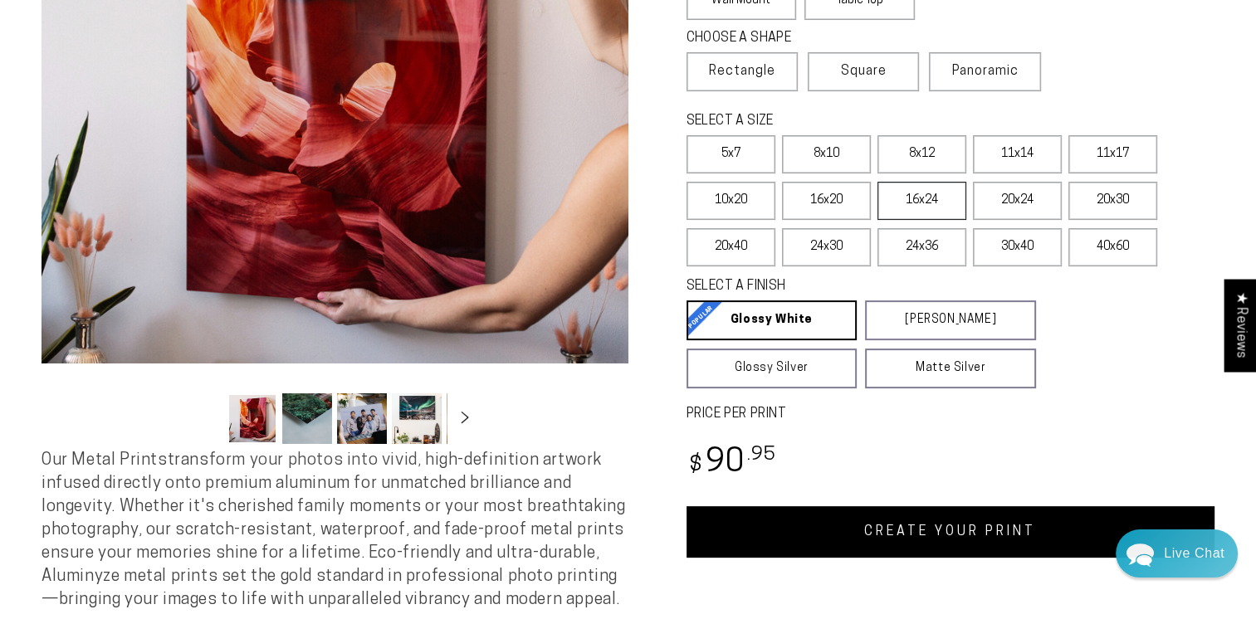
click at [897, 198] on label "16x24" at bounding box center [921, 201] width 89 height 38
click at [826, 523] on link "CREATE YOUR PRINT" at bounding box center [951, 531] width 529 height 51
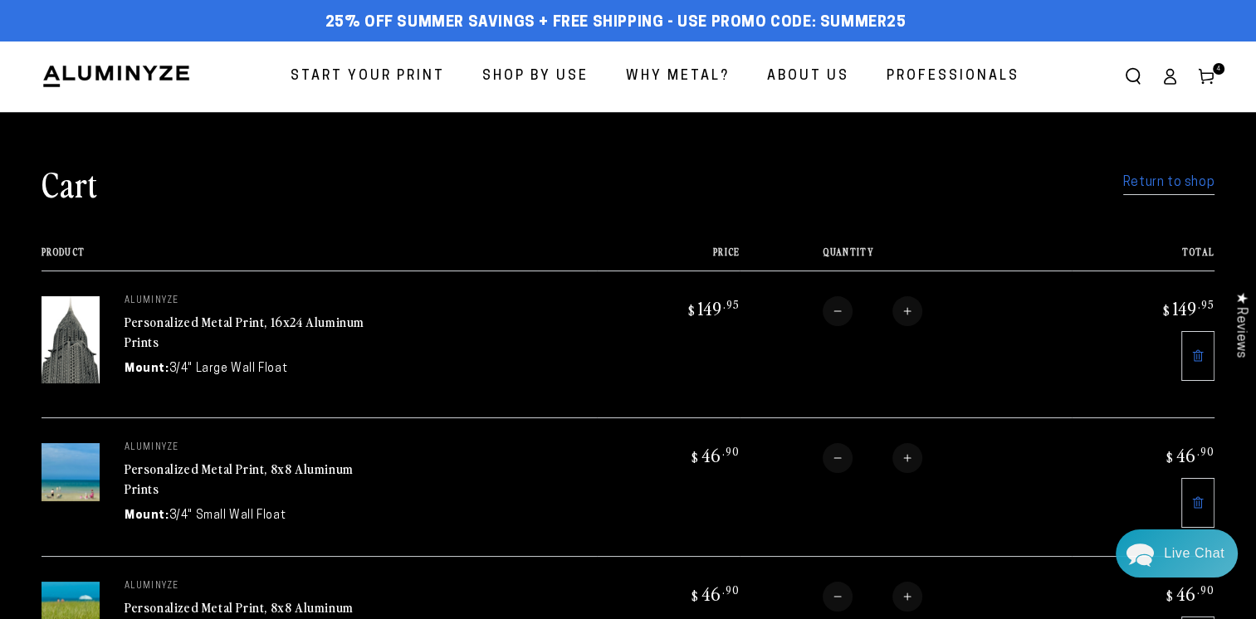
click at [408, 83] on span "Start Your Print" at bounding box center [368, 77] width 154 height 24
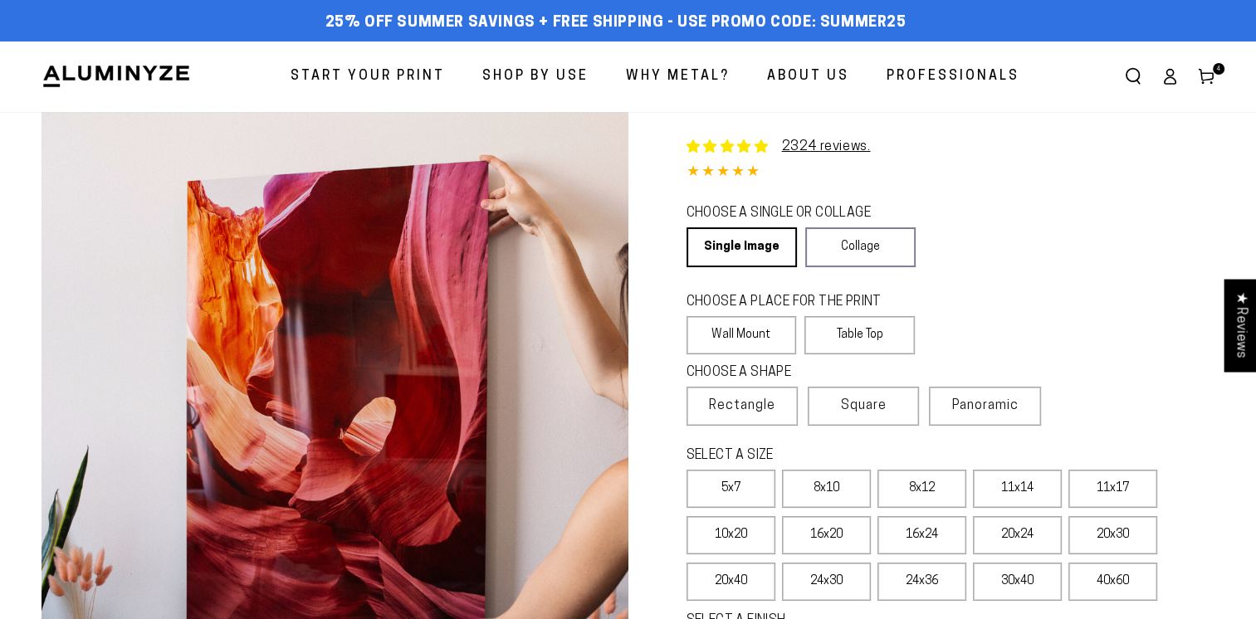
select select "**********"
click at [1124, 488] on label "11x17" at bounding box center [1112, 489] width 89 height 38
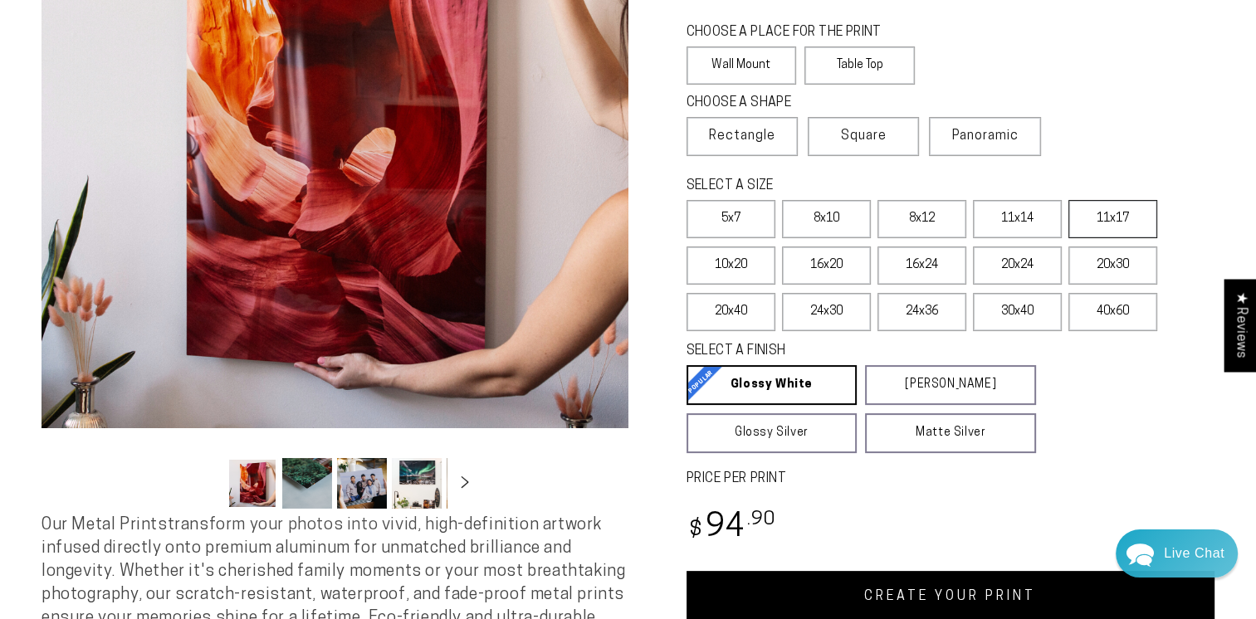
scroll to position [313, 0]
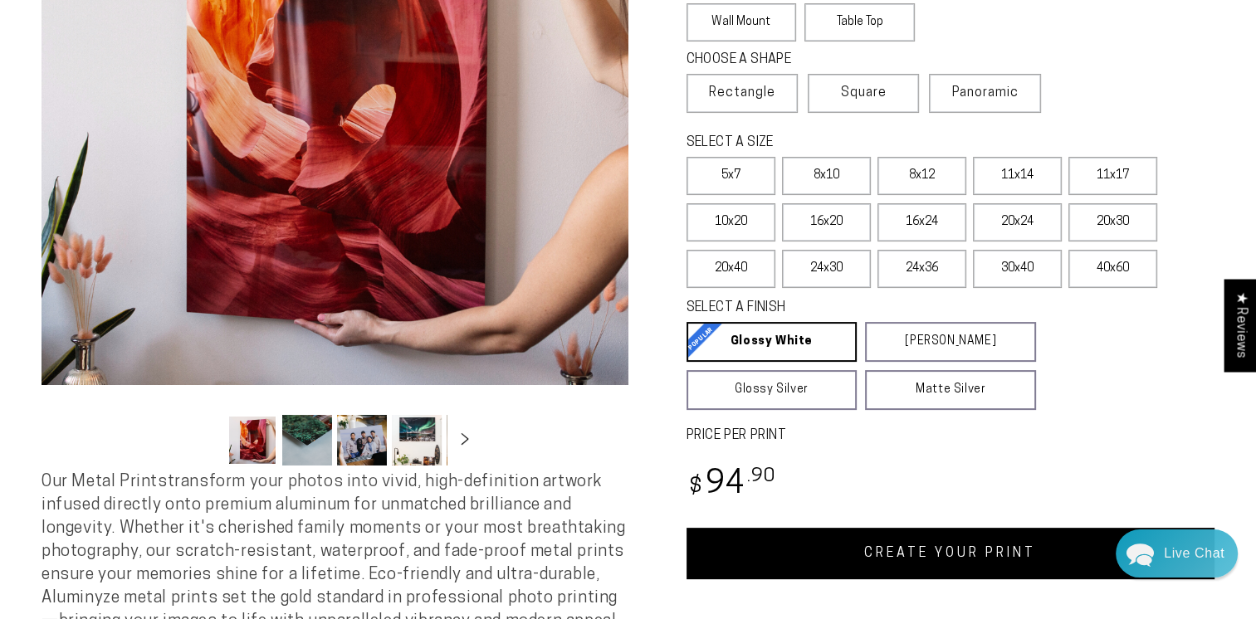
click at [870, 565] on link "CREATE YOUR PRINT" at bounding box center [951, 553] width 529 height 51
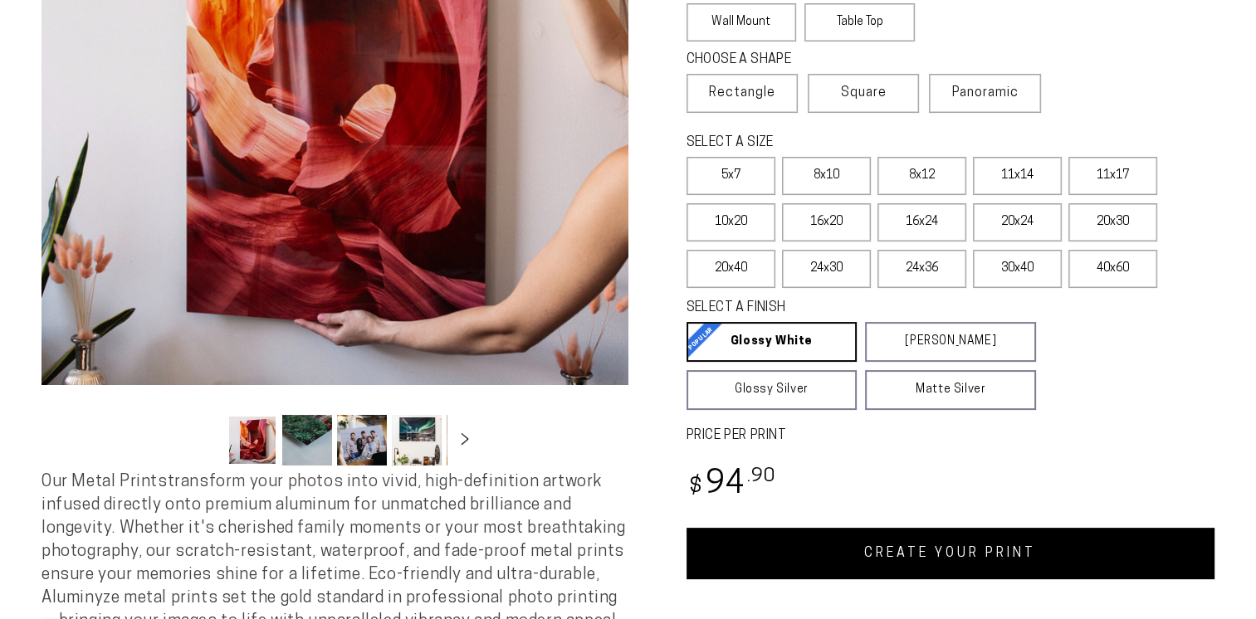
scroll to position [313, 0]
select select "**********"
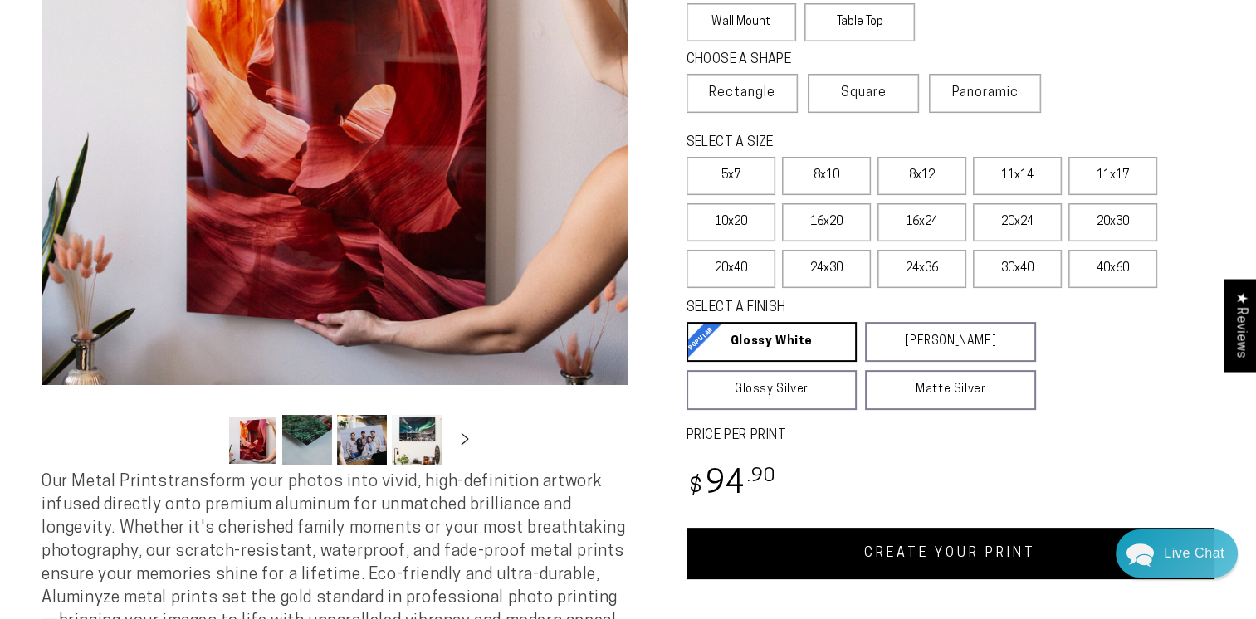
click at [942, 547] on link "CREATE YOUR PRINT" at bounding box center [951, 553] width 529 height 51
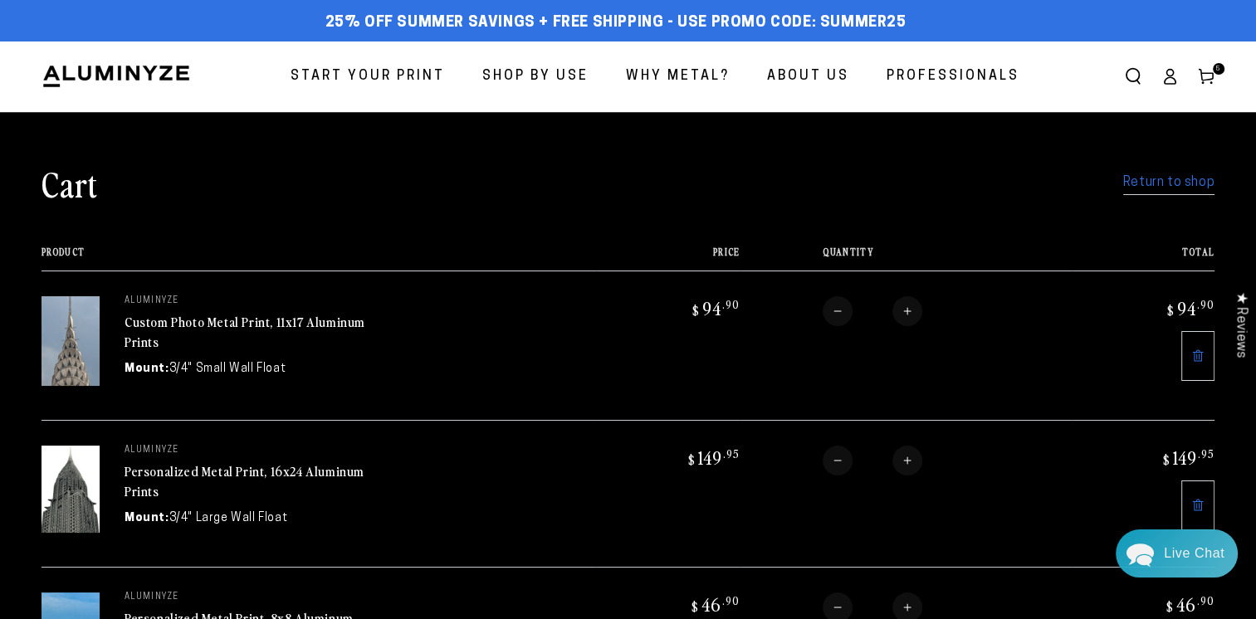
click at [418, 86] on span "Start Your Print" at bounding box center [368, 77] width 154 height 24
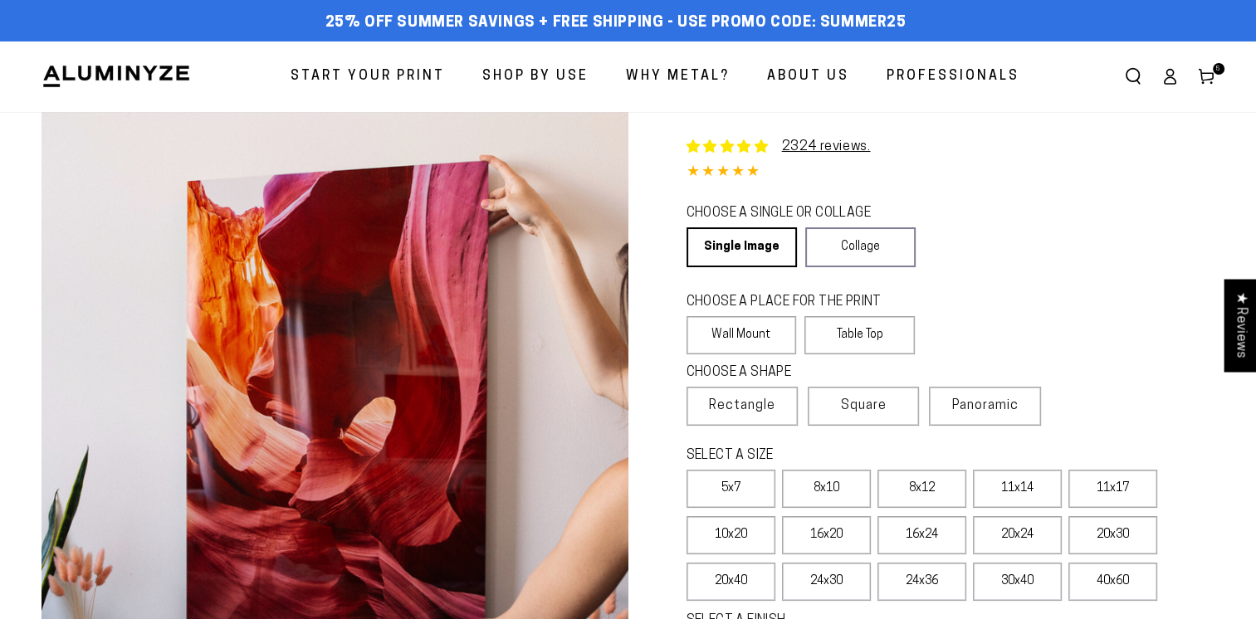
select select "**********"
click at [1036, 495] on label "11x14" at bounding box center [1017, 489] width 89 height 38
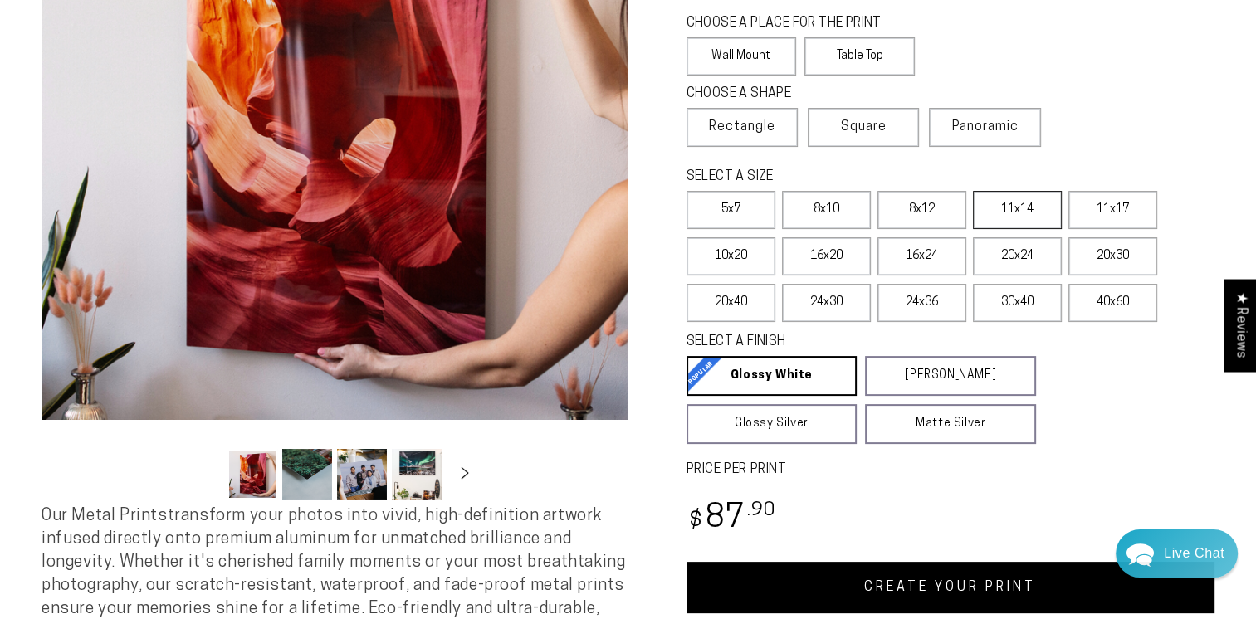
scroll to position [289, 0]
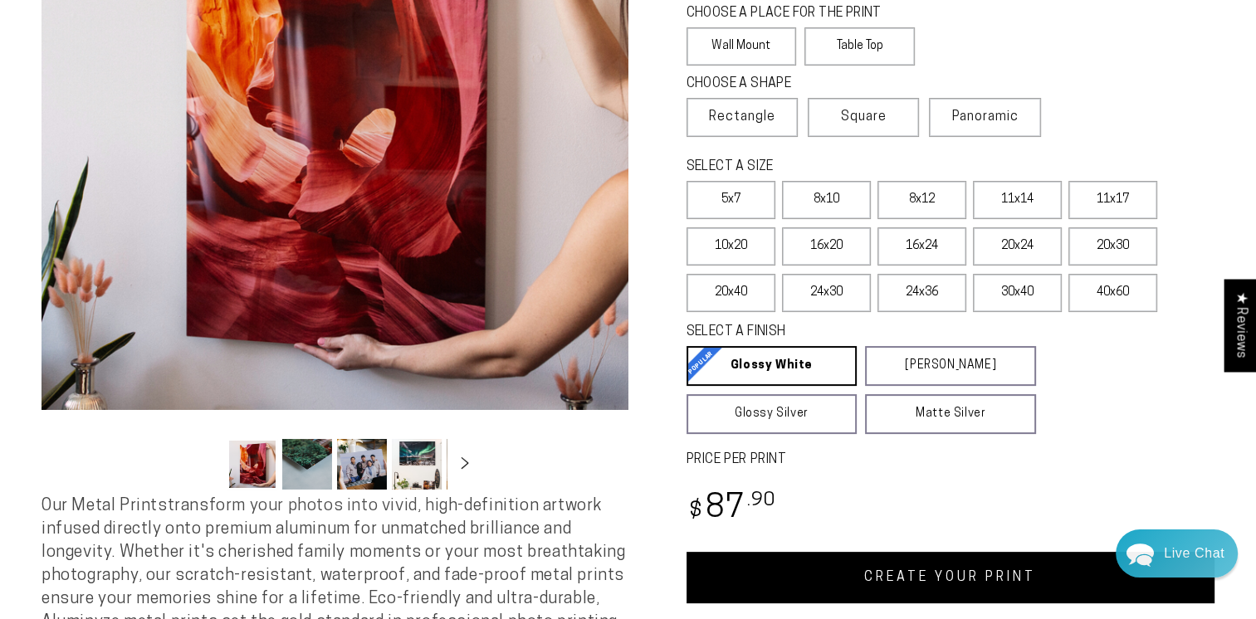
click at [955, 591] on link "CREATE YOUR PRINT" at bounding box center [951, 577] width 529 height 51
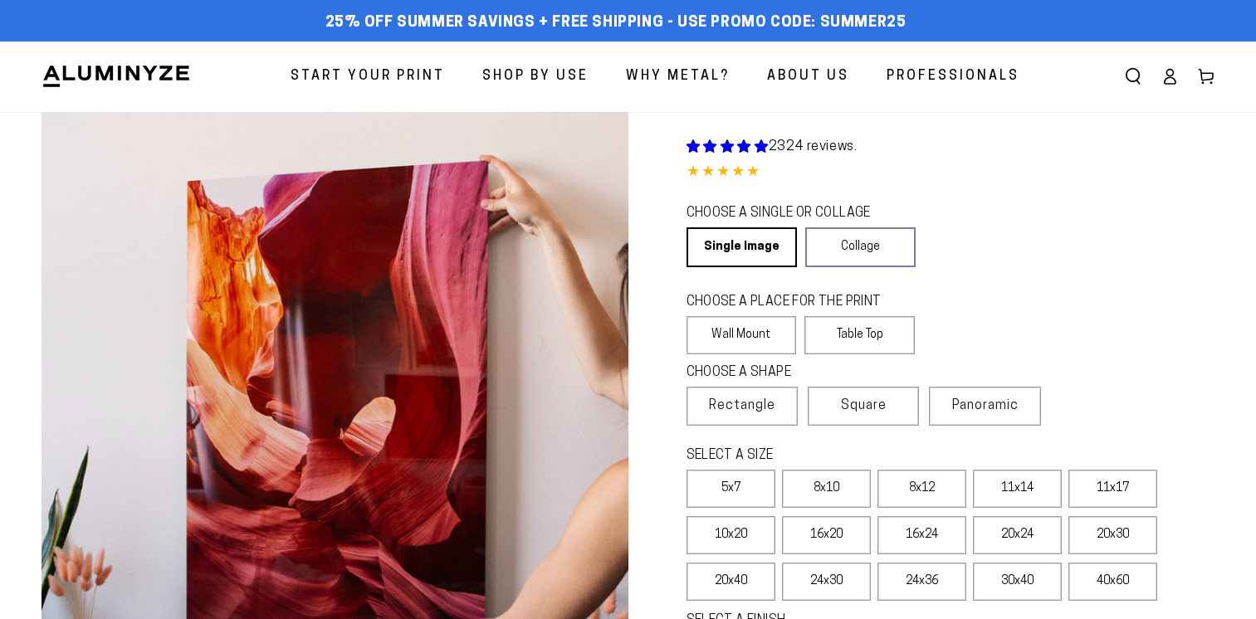
scroll to position [289, 0]
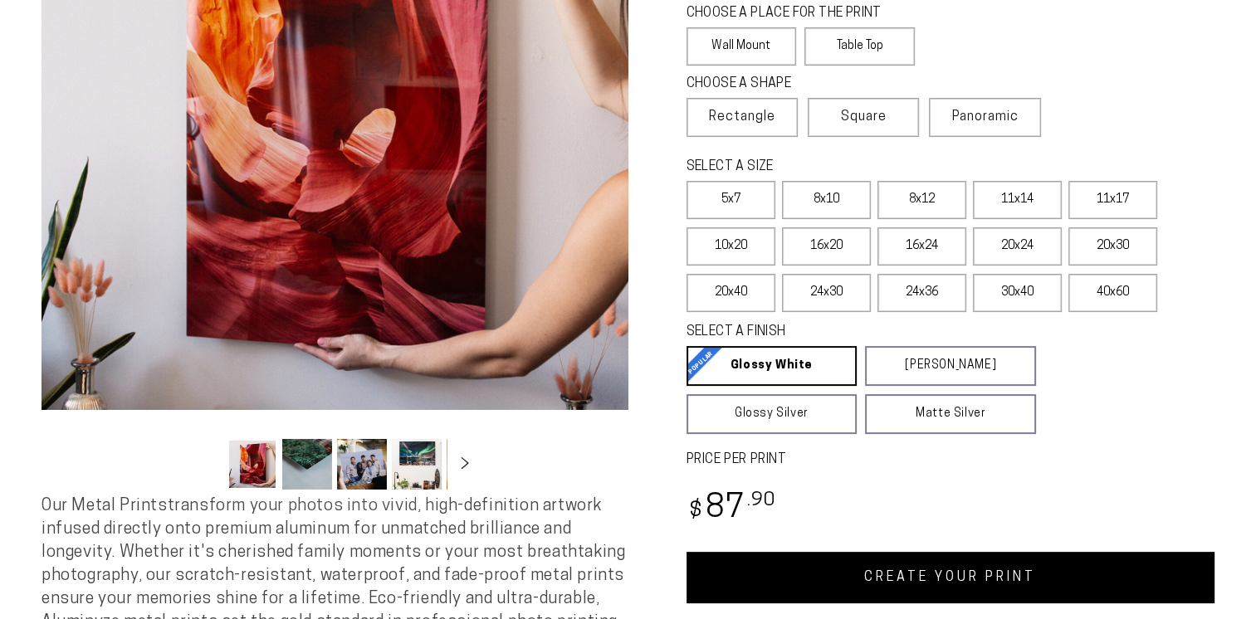
select select "**********"
click at [929, 199] on label "8x12" at bounding box center [921, 200] width 89 height 38
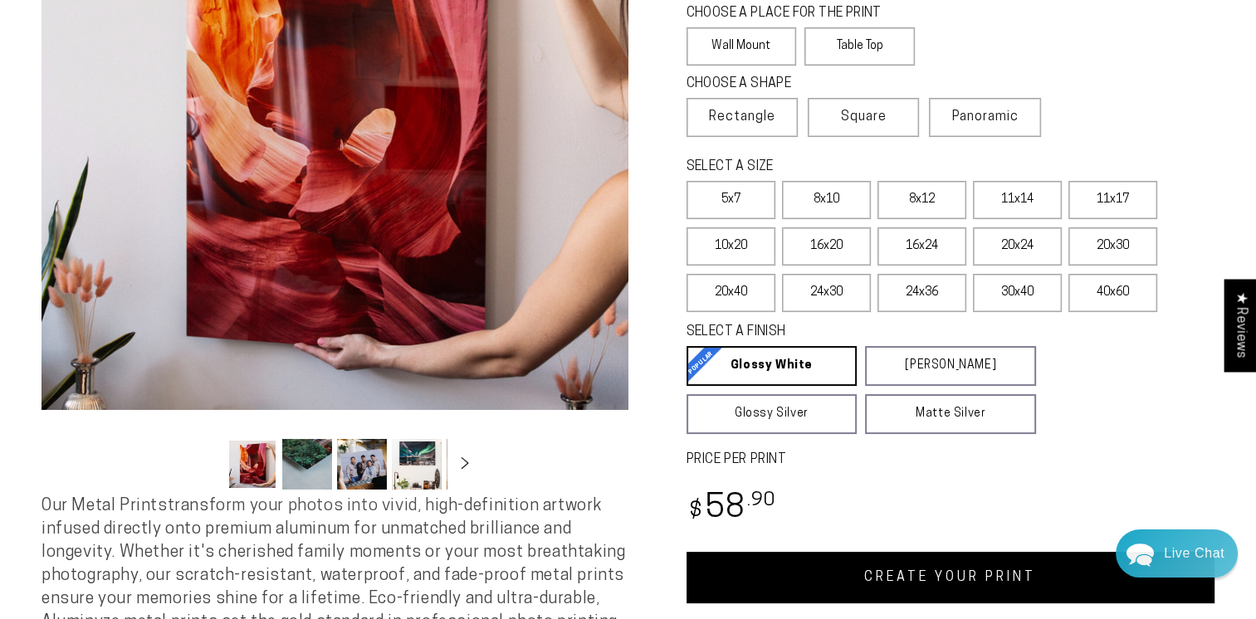
click at [867, 574] on link "CREATE YOUR PRINT" at bounding box center [951, 577] width 529 height 51
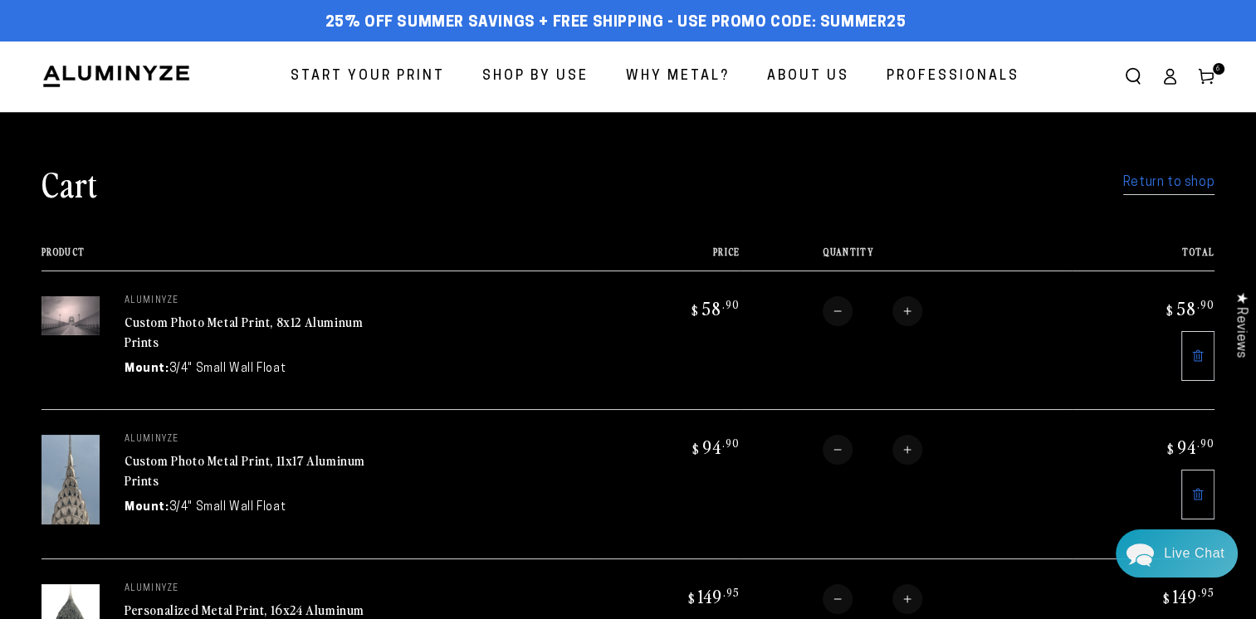
click at [428, 73] on span "Start Your Print" at bounding box center [368, 77] width 154 height 24
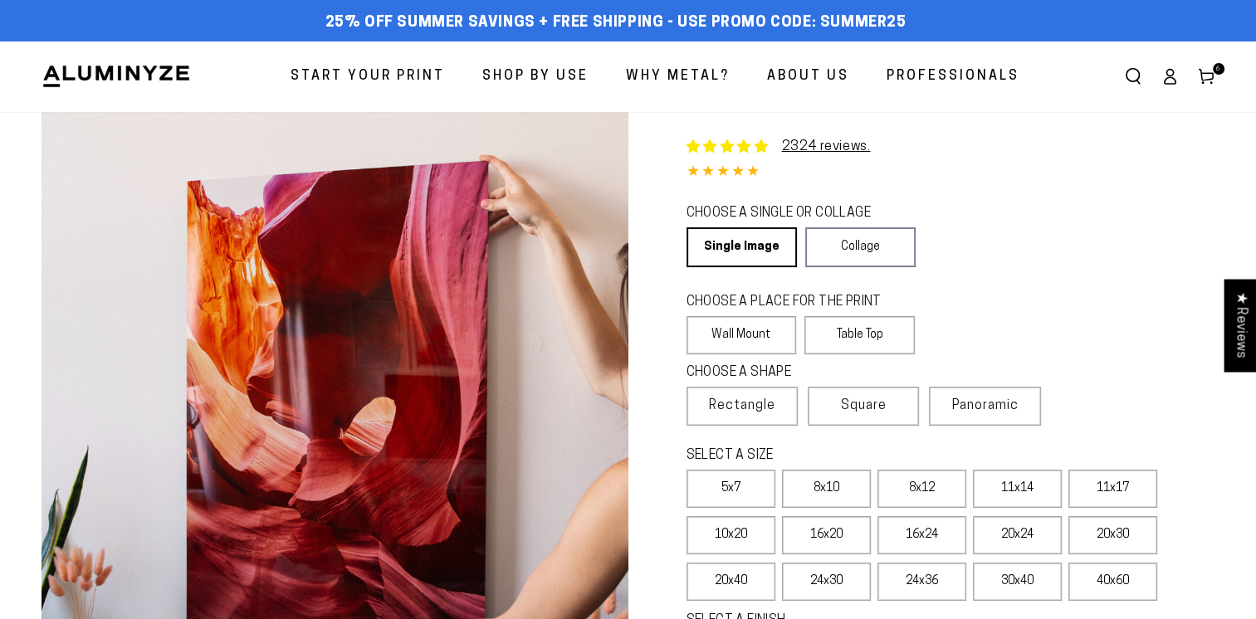
select select "**********"
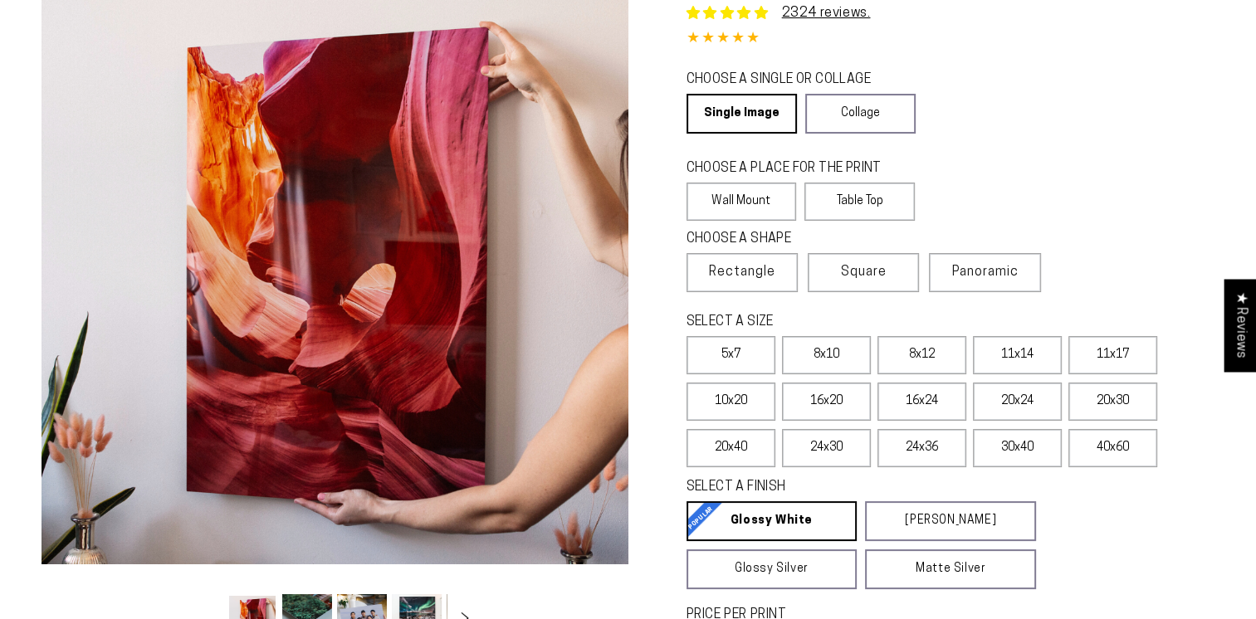
scroll to position [134, 0]
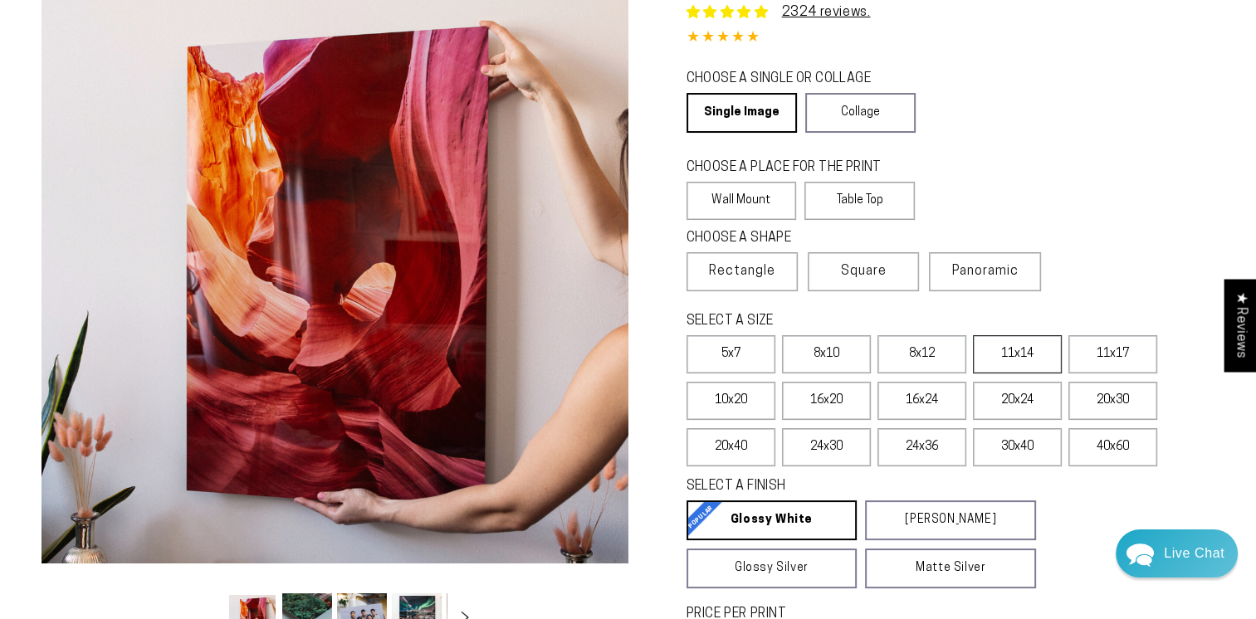
click at [1032, 360] on label "11x14" at bounding box center [1017, 354] width 89 height 38
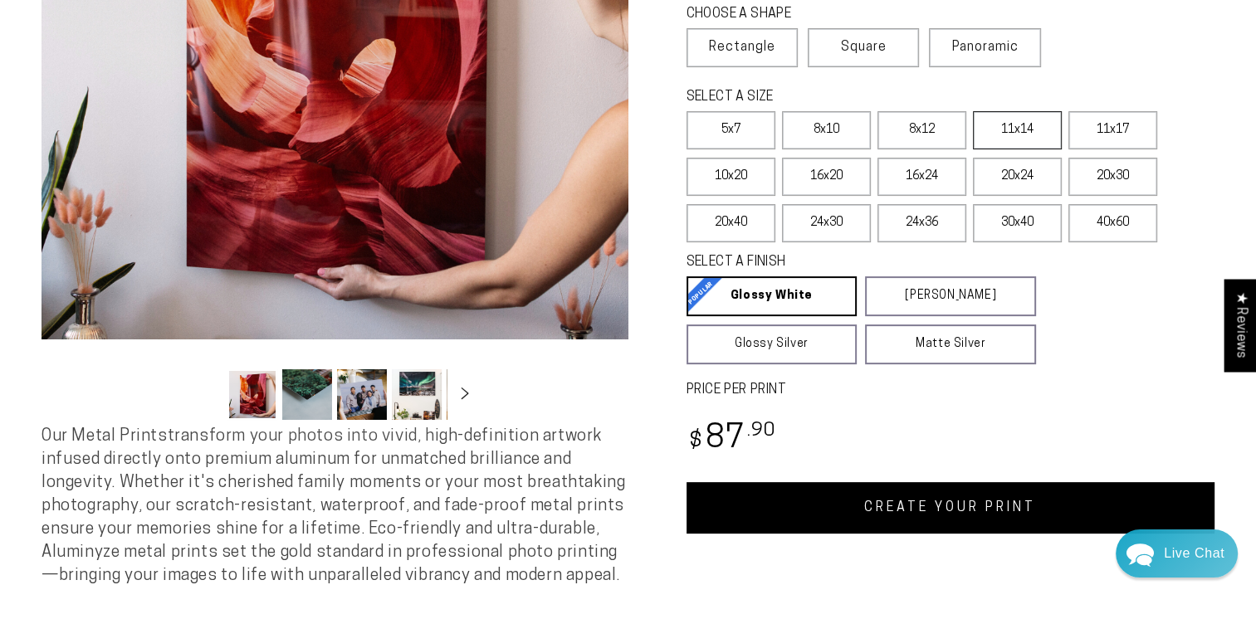
scroll to position [379, 0]
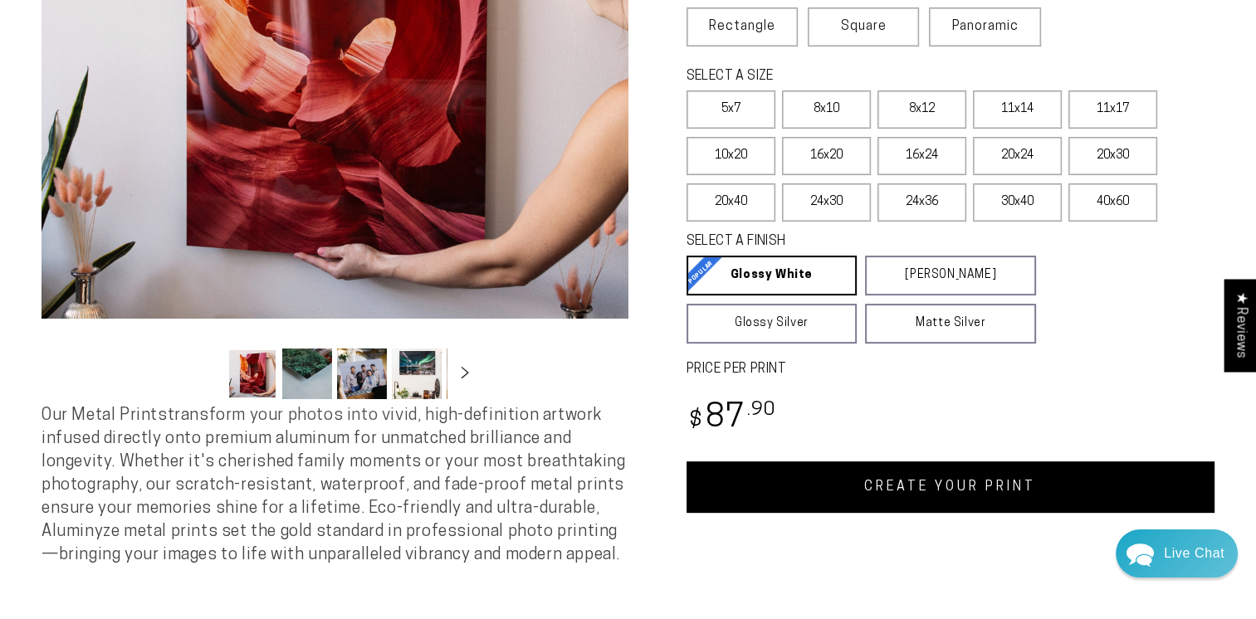
click at [947, 498] on link "CREATE YOUR PRINT" at bounding box center [951, 487] width 529 height 51
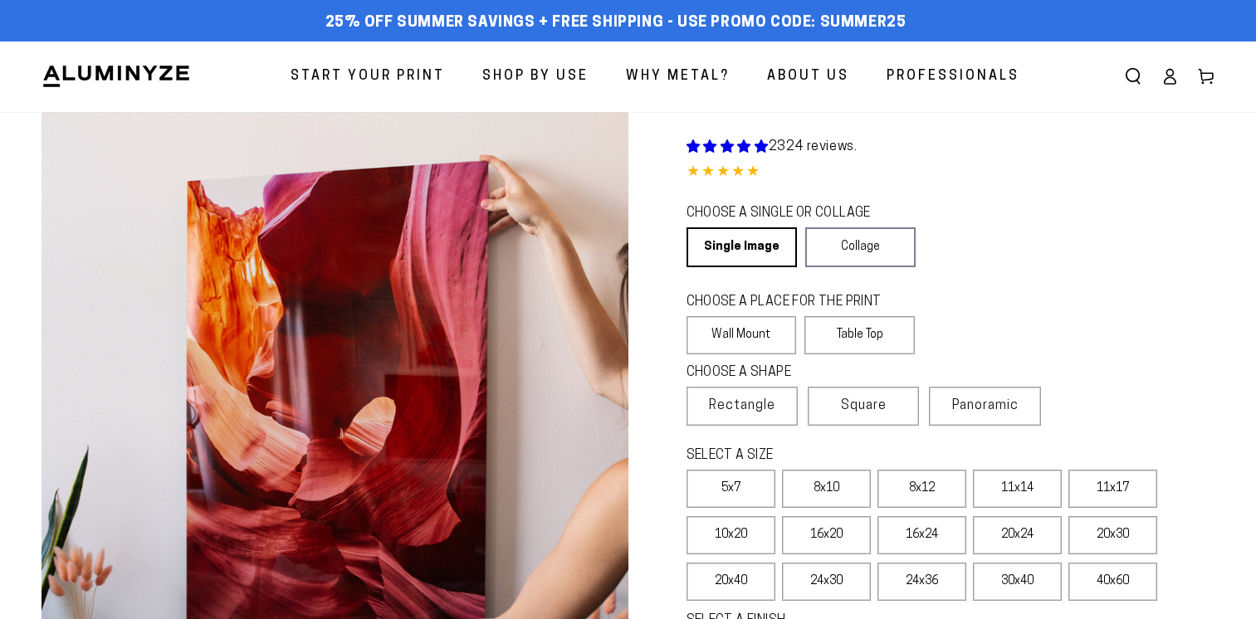
scroll to position [379, 0]
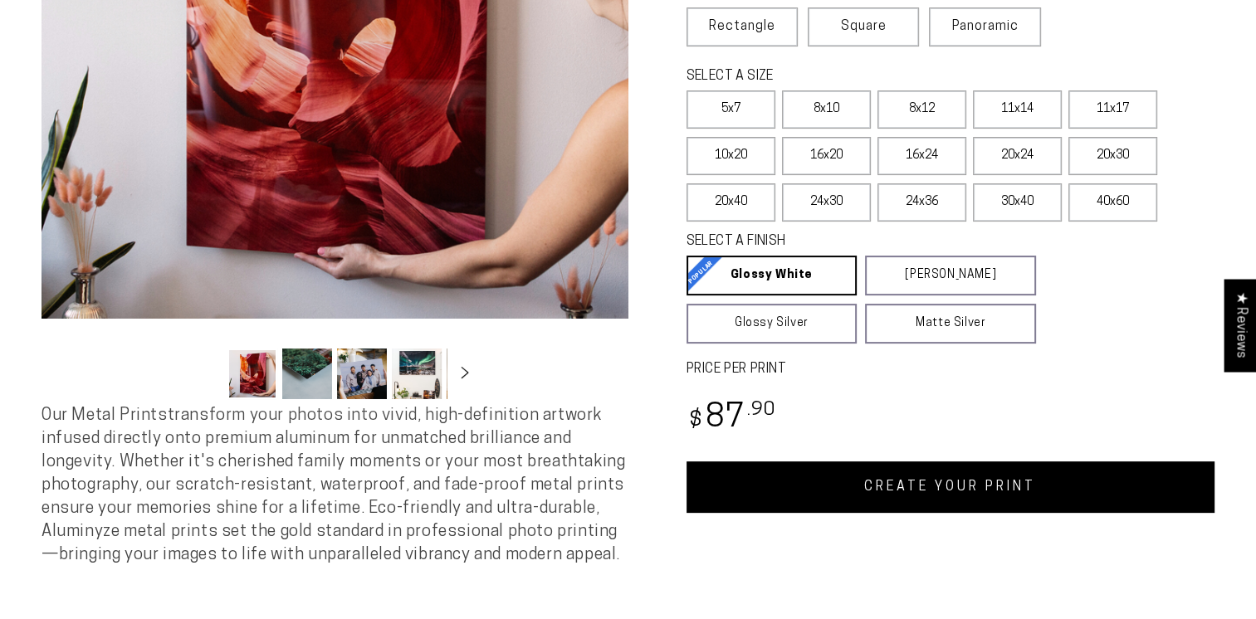
select select "**********"
click at [923, 491] on link "CREATE YOUR PRINT" at bounding box center [951, 487] width 529 height 51
select select "**********"
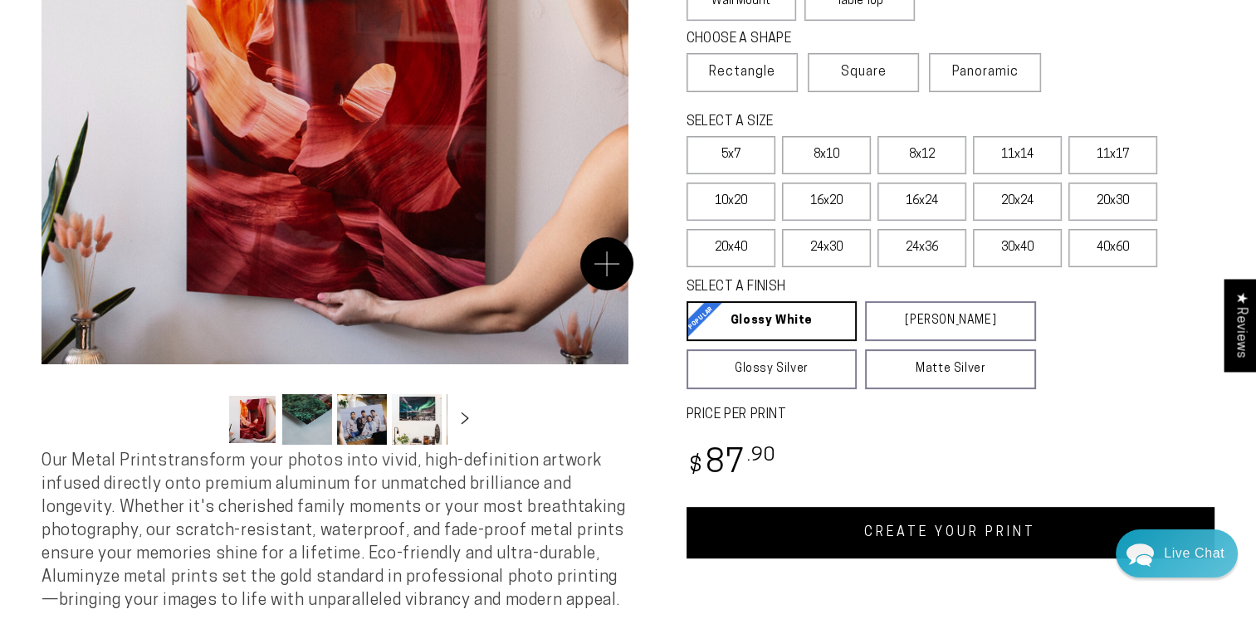
scroll to position [363, 0]
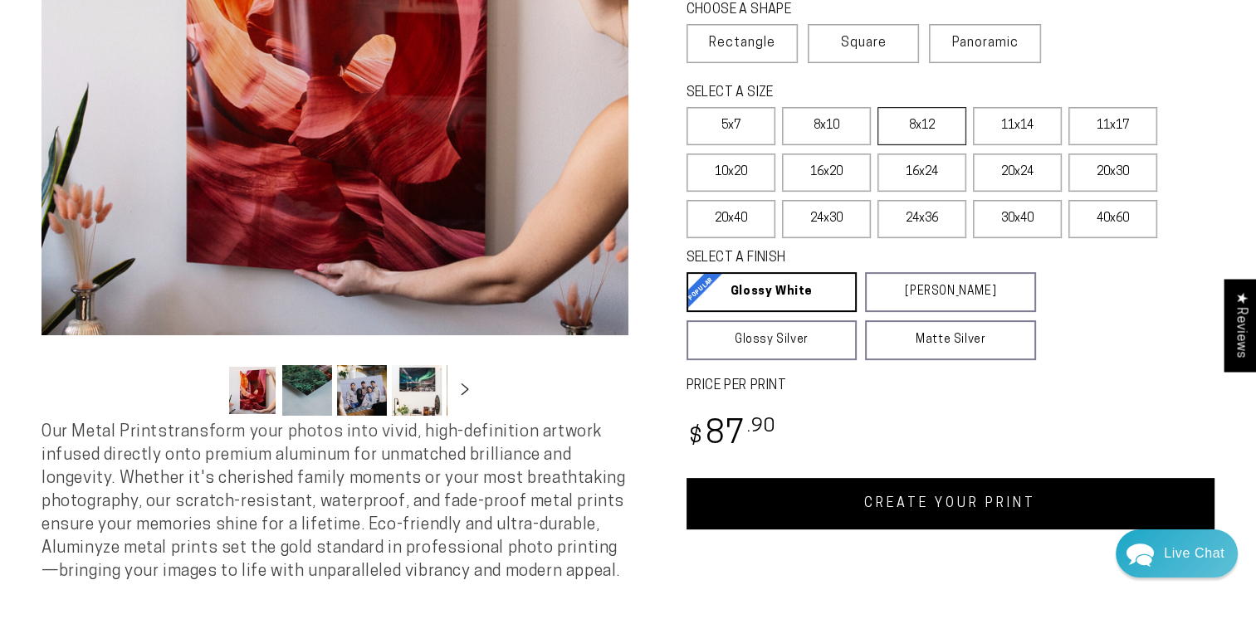
click at [934, 127] on label "8x12" at bounding box center [921, 126] width 89 height 38
click at [912, 494] on link "CREATE YOUR PRINT" at bounding box center [951, 503] width 529 height 51
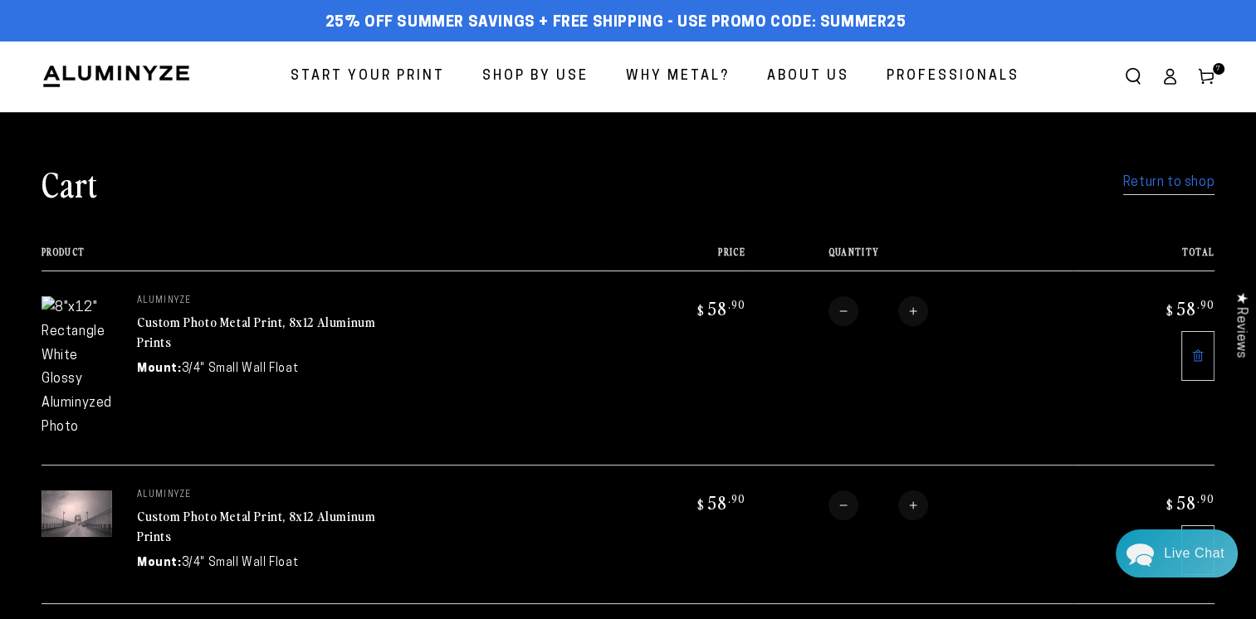
click at [408, 73] on span "Start Your Print" at bounding box center [368, 77] width 154 height 24
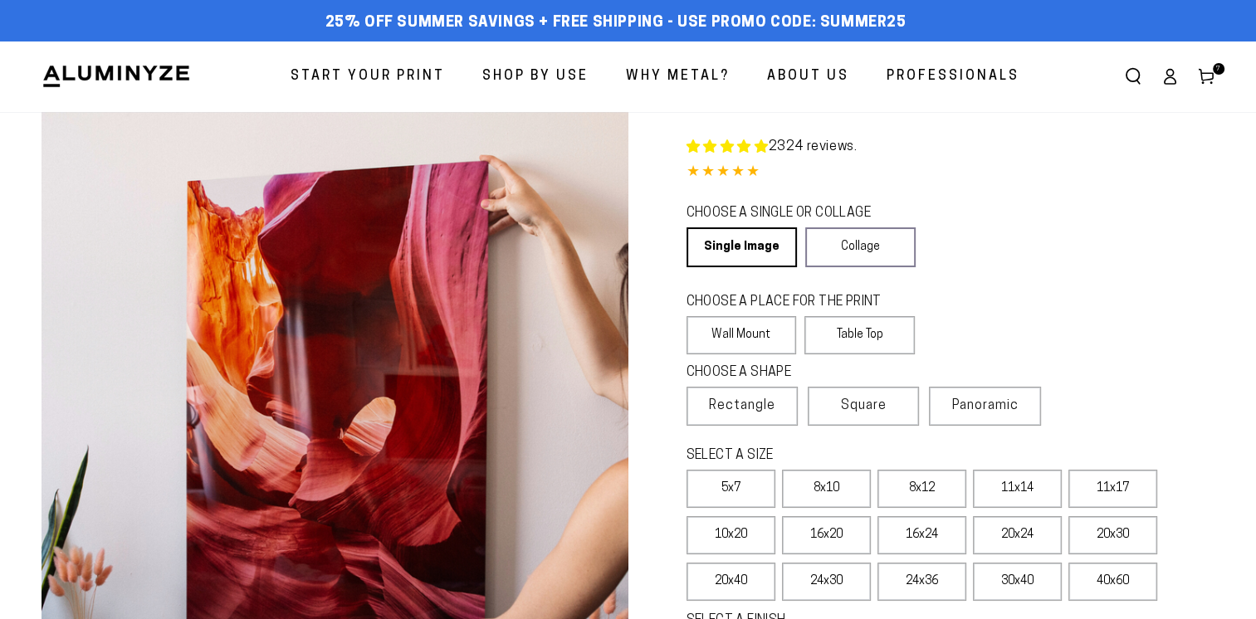
select select "**********"
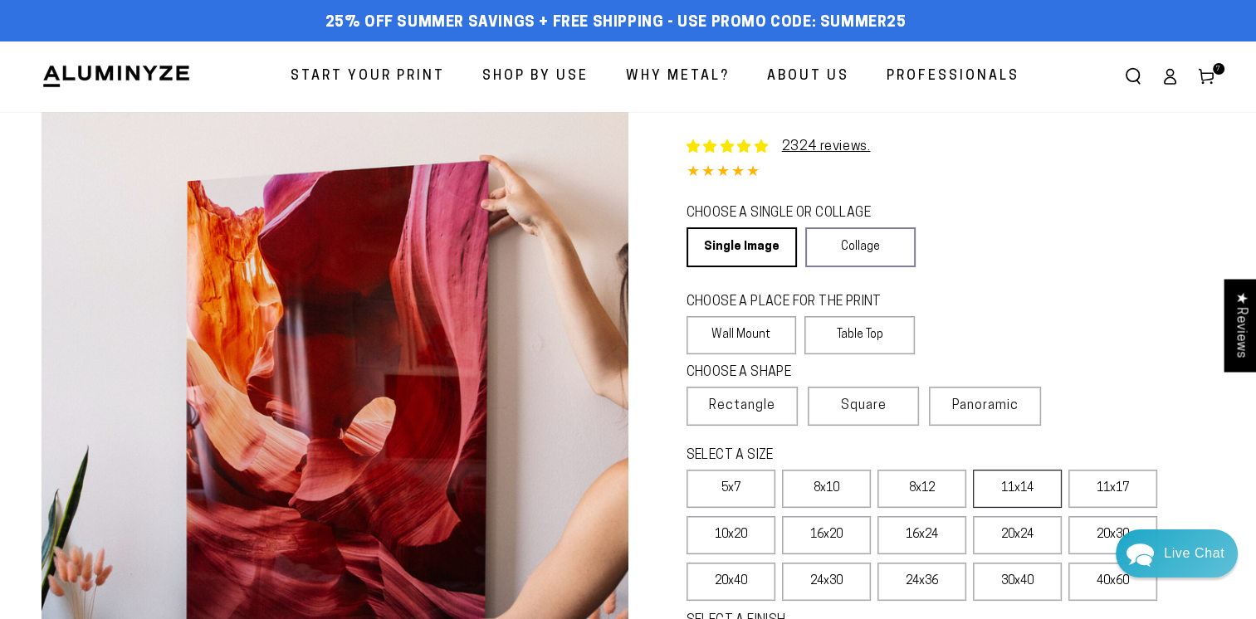
click at [1029, 495] on label "11x14" at bounding box center [1017, 489] width 89 height 38
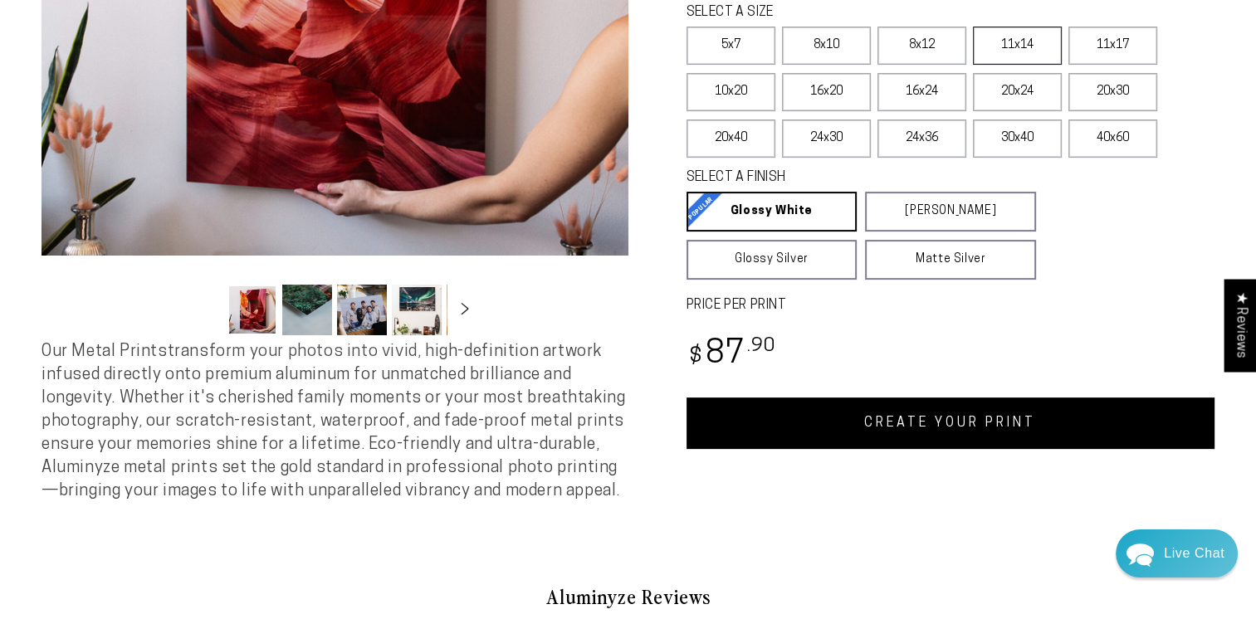
scroll to position [449, 0]
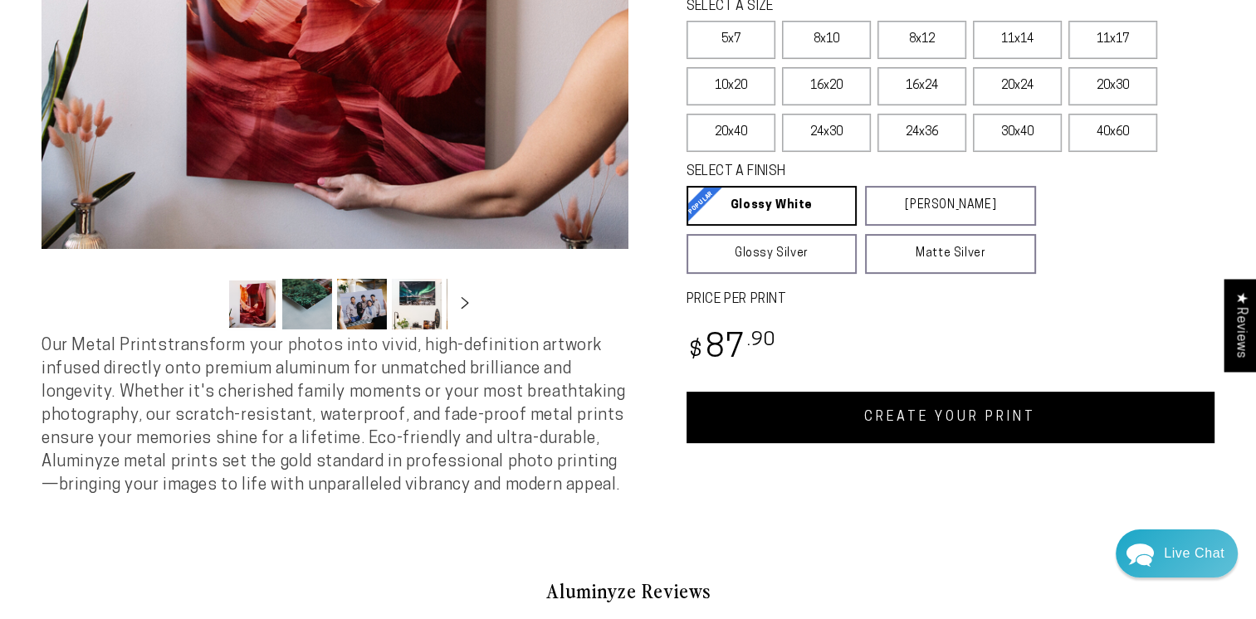
click at [865, 421] on link "CREATE YOUR PRINT" at bounding box center [951, 417] width 529 height 51
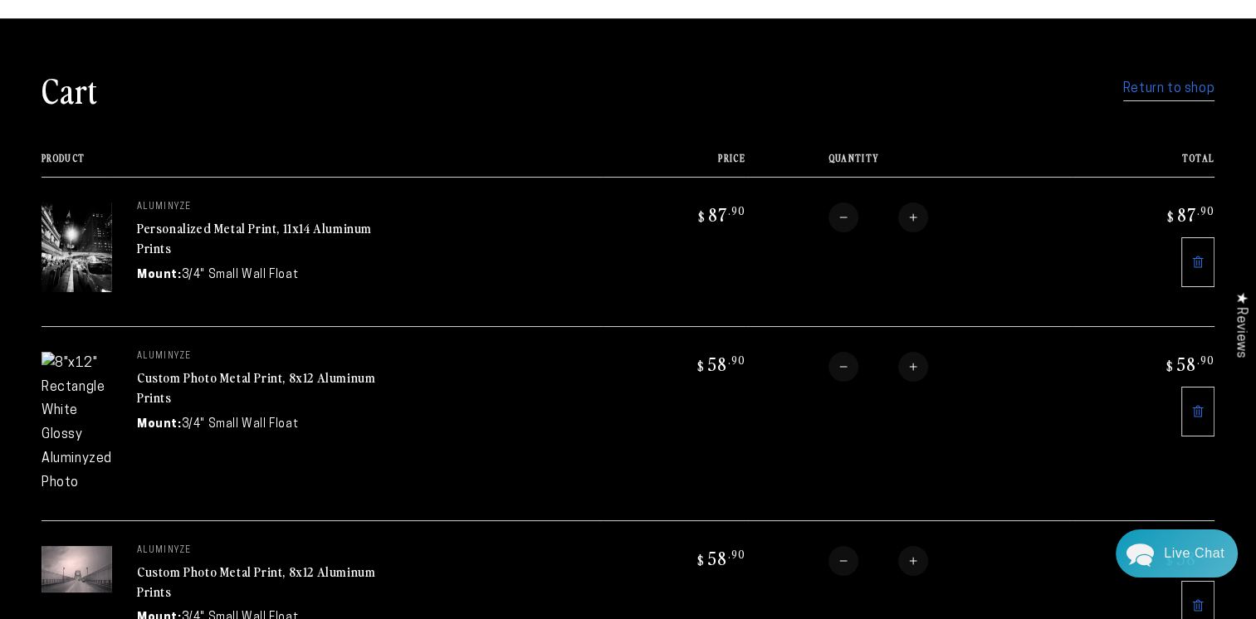
scroll to position [90, 0]
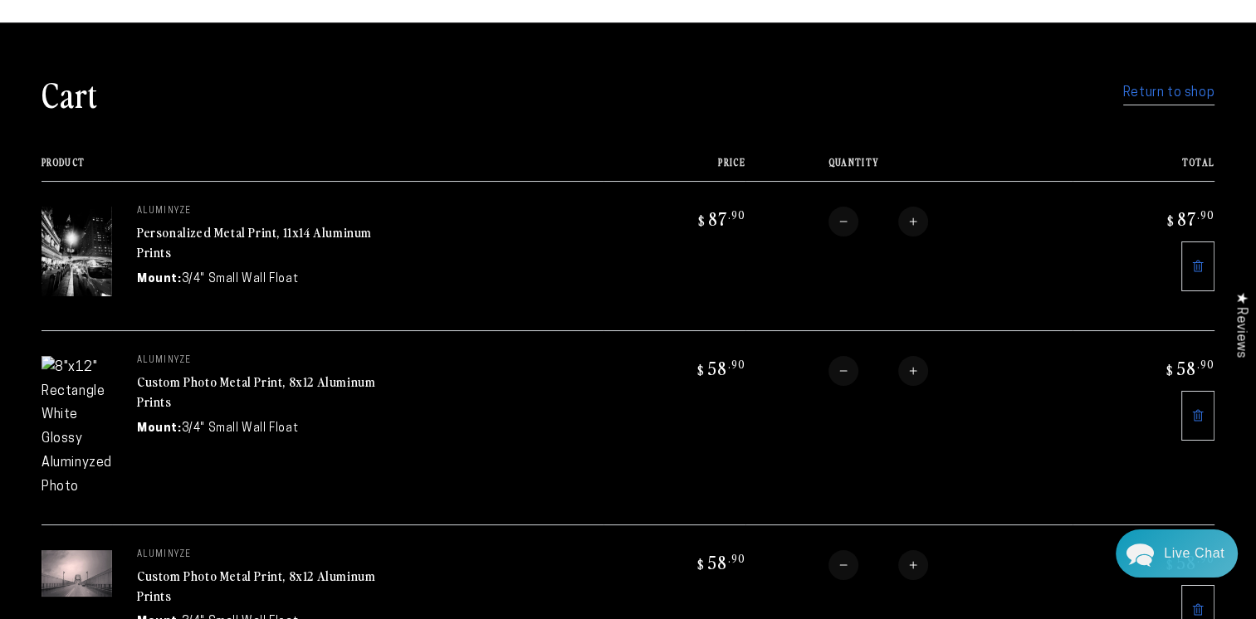
click at [1195, 413] on link at bounding box center [1197, 416] width 33 height 50
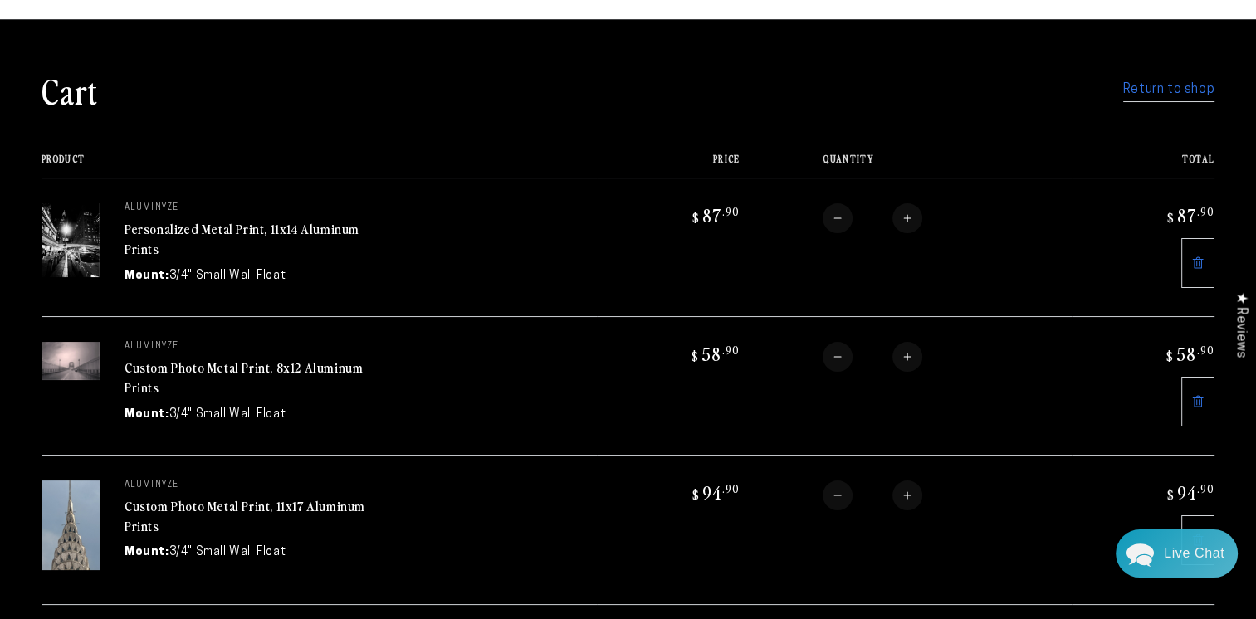
scroll to position [95, 0]
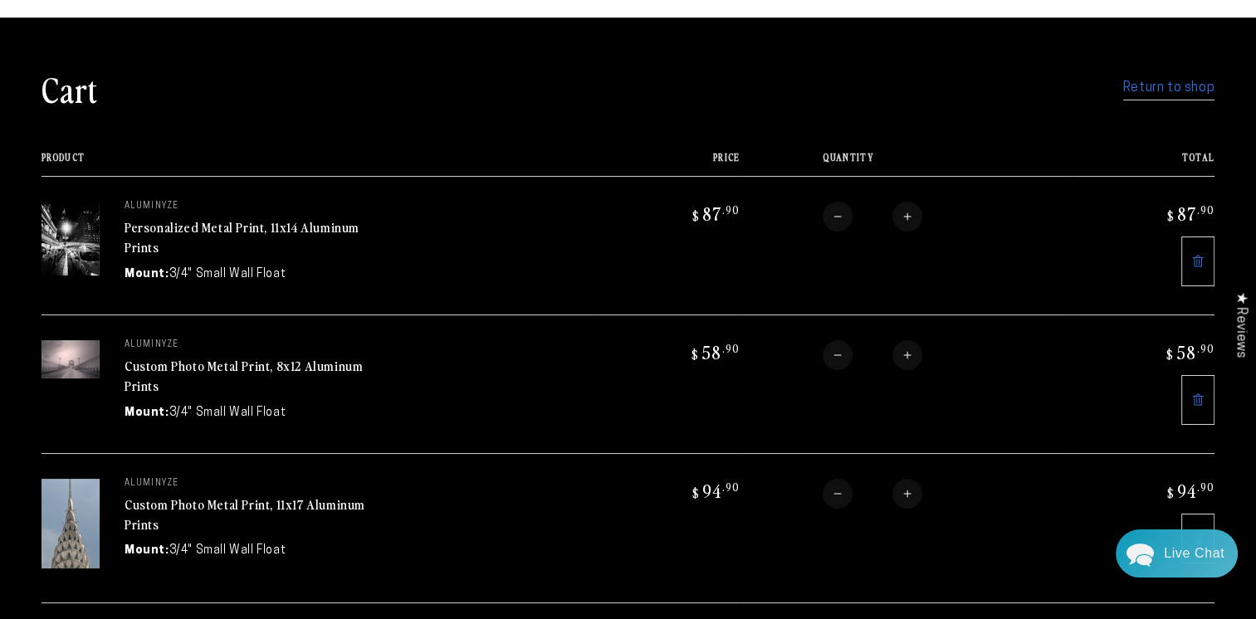
click at [1194, 396] on icon at bounding box center [1198, 400] width 11 height 12
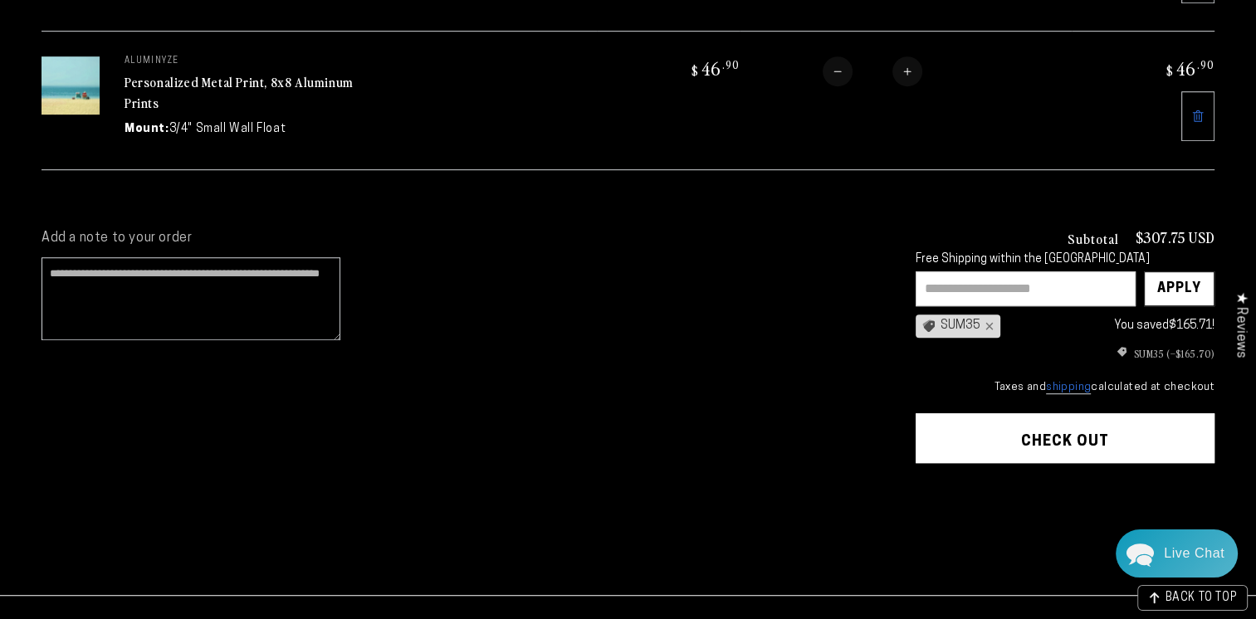
scroll to position [954, 0]
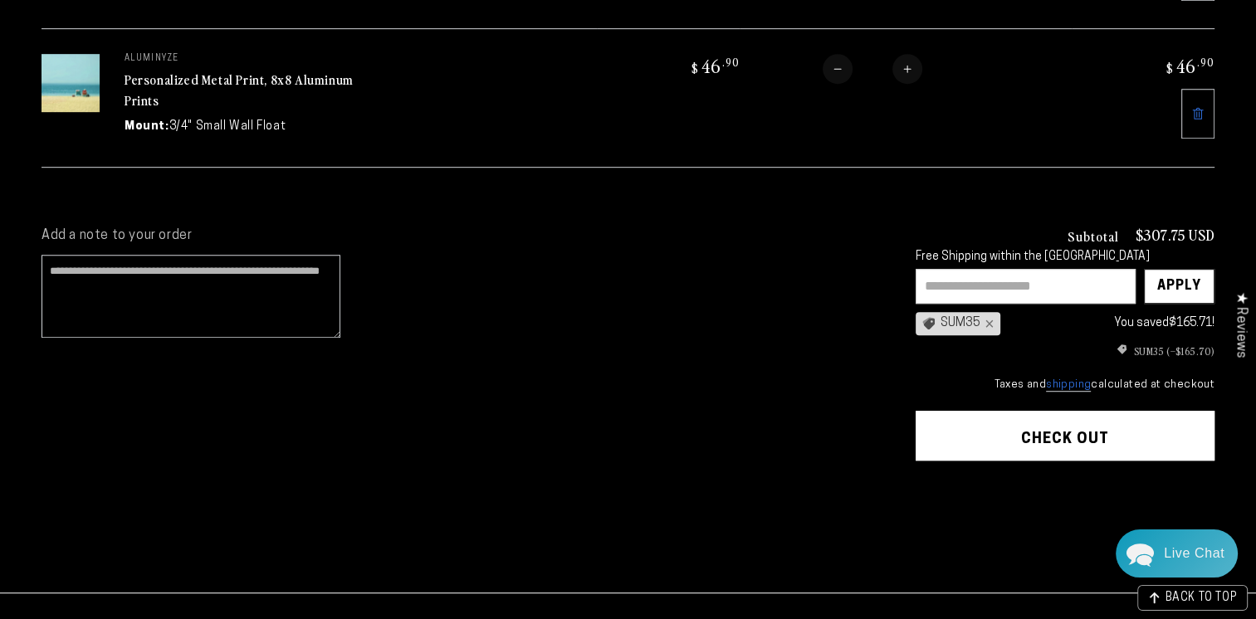
click at [1068, 419] on button "Check out" at bounding box center [1065, 436] width 299 height 50
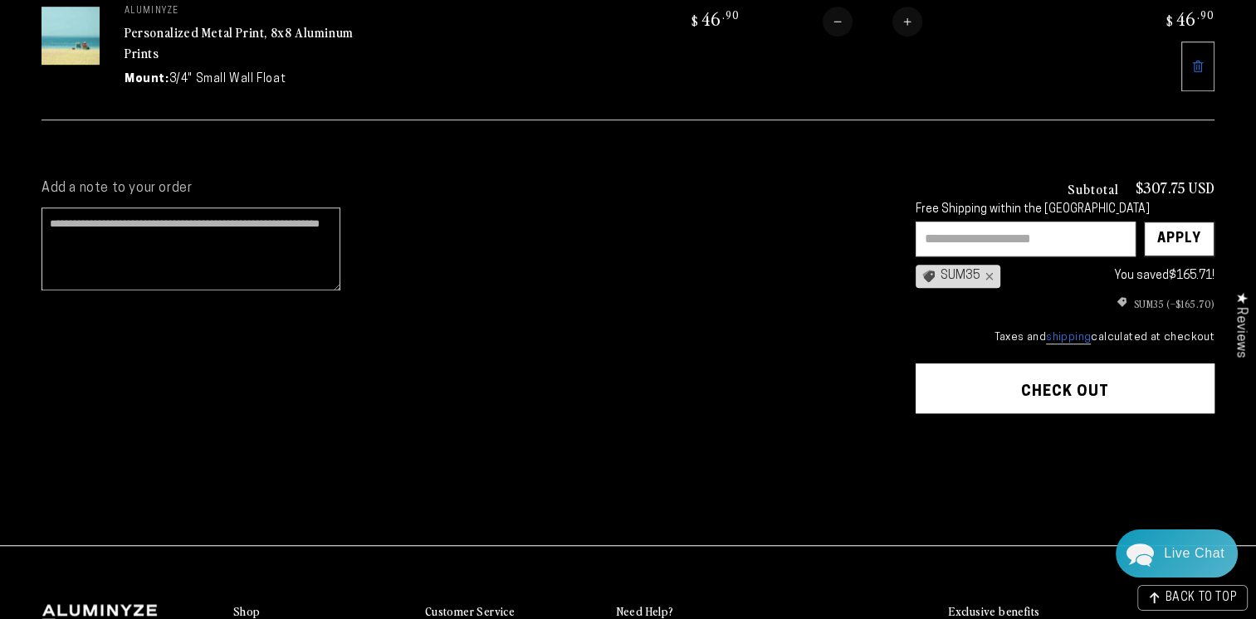
scroll to position [989, 0]
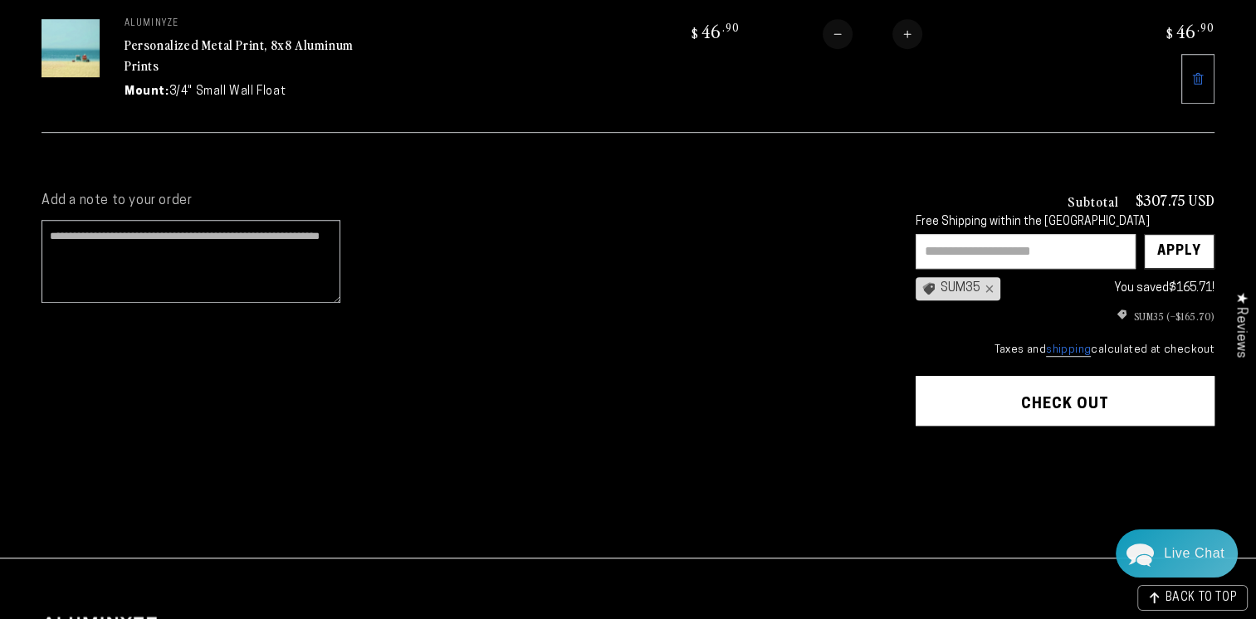
click at [979, 379] on button "Check out" at bounding box center [1065, 401] width 299 height 50
